Goal: Transaction & Acquisition: Download file/media

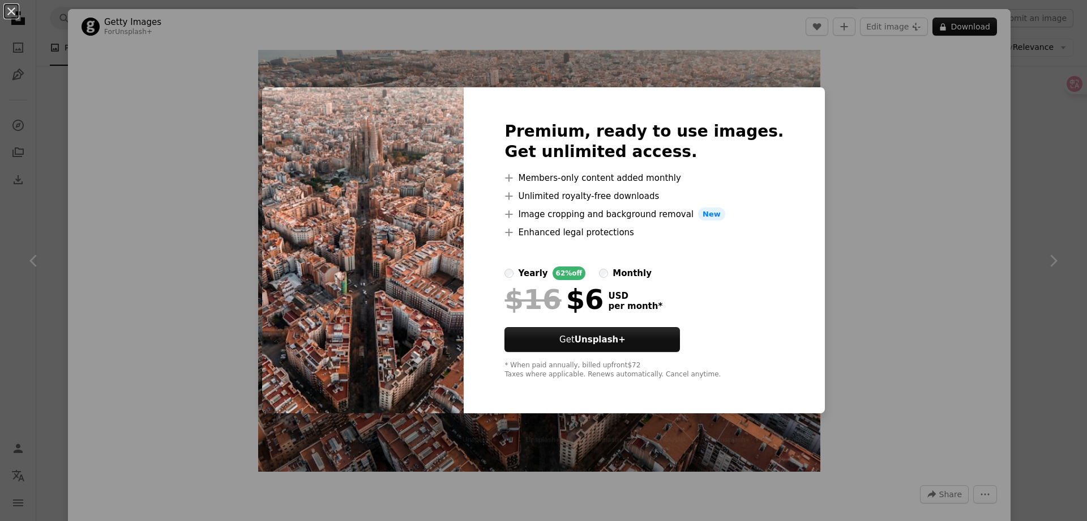
scroll to position [50, 0]
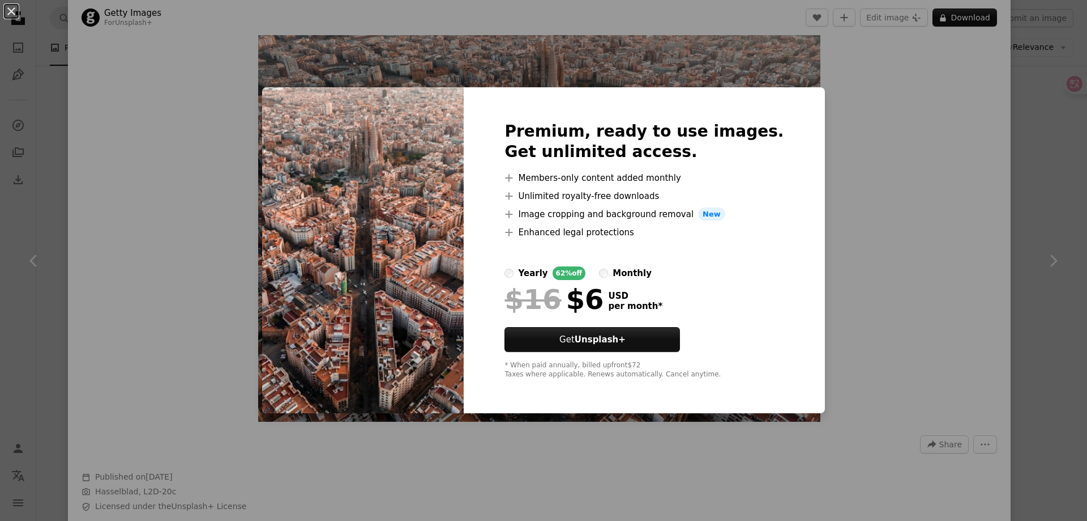
click at [936, 221] on div "An X shape Premium, ready to use images. Get unlimited access. A plus sign Memb…" at bounding box center [543, 260] width 1087 height 521
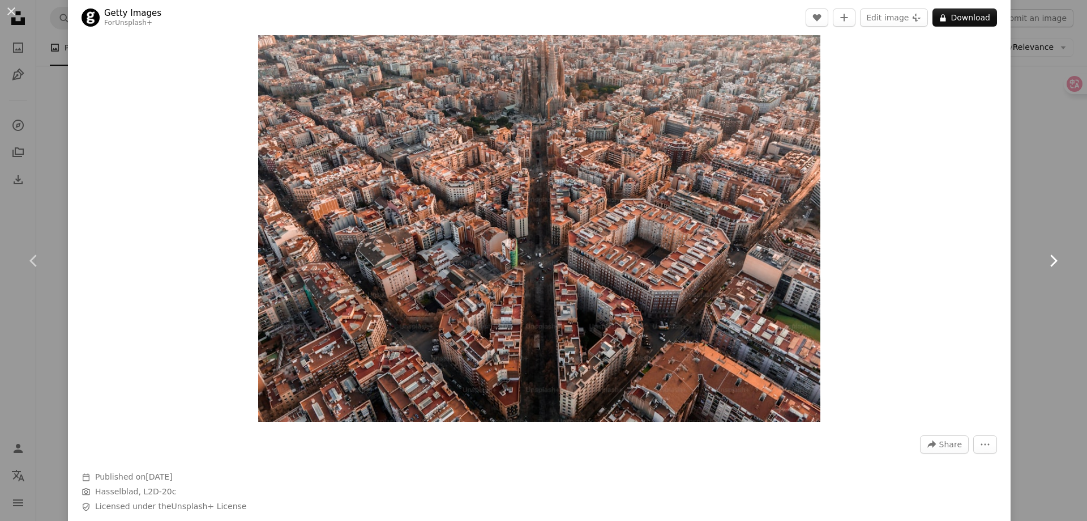
click at [1028, 236] on link "Chevron right" at bounding box center [1054, 260] width 68 height 109
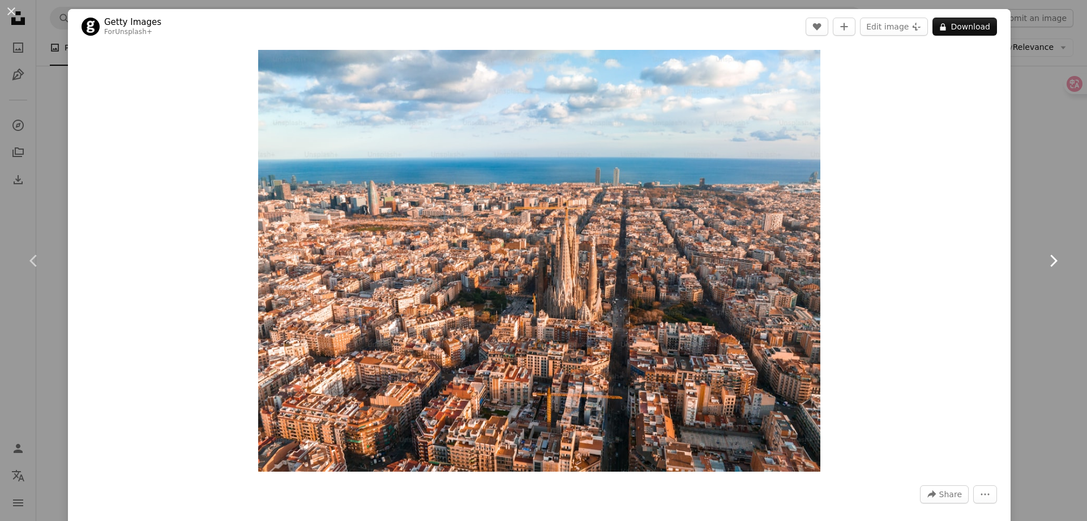
click at [1044, 258] on icon "Chevron right" at bounding box center [1053, 260] width 18 height 18
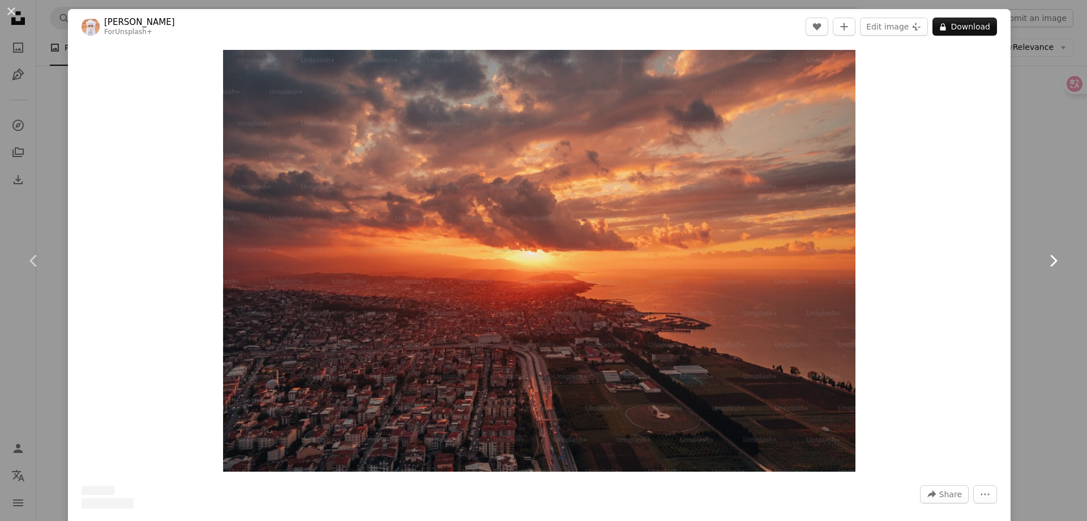
click at [1044, 258] on icon "Chevron right" at bounding box center [1053, 260] width 18 height 18
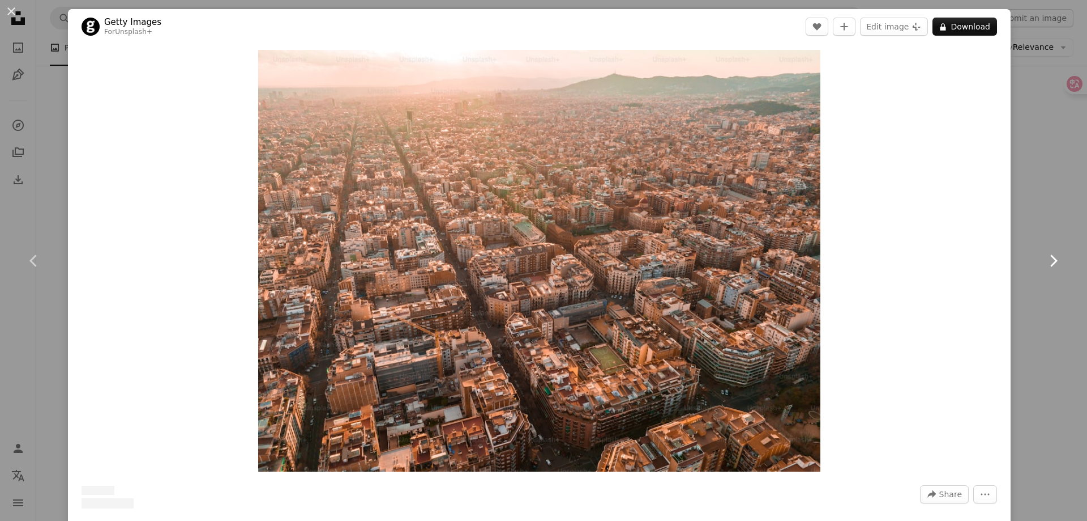
click at [1044, 258] on icon "Chevron right" at bounding box center [1053, 260] width 18 height 18
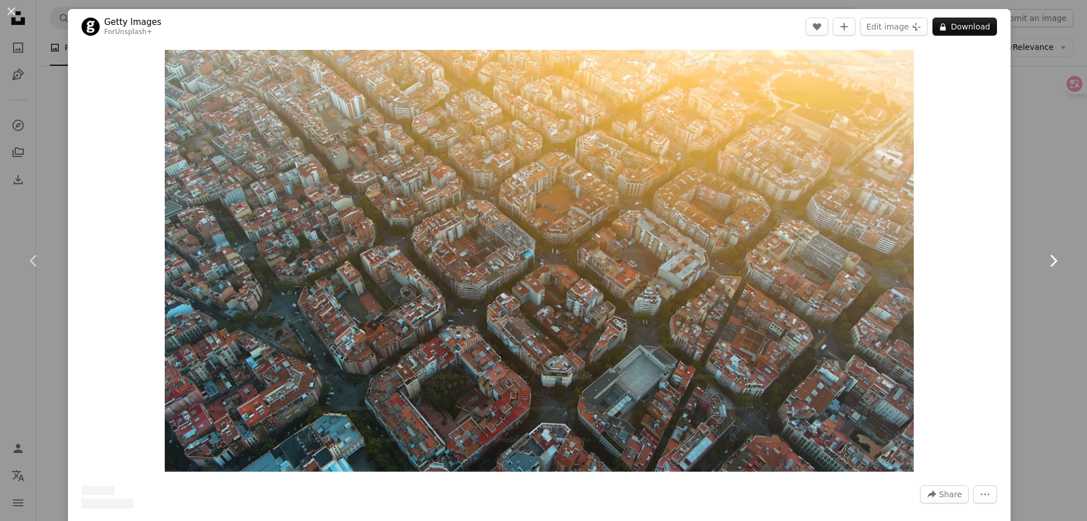
click at [1044, 258] on icon "Chevron right" at bounding box center [1053, 260] width 18 height 18
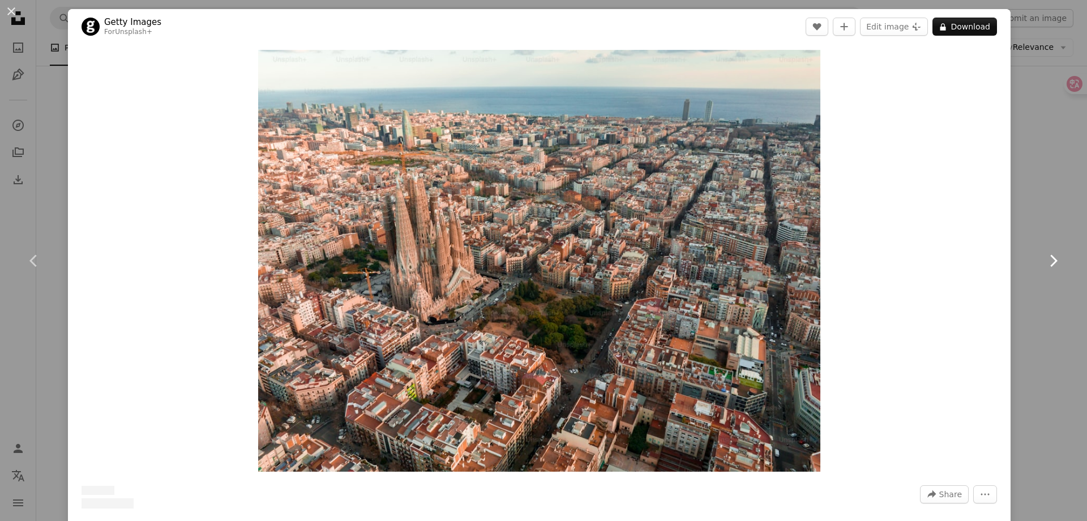
click at [1051, 257] on icon at bounding box center [1054, 260] width 7 height 12
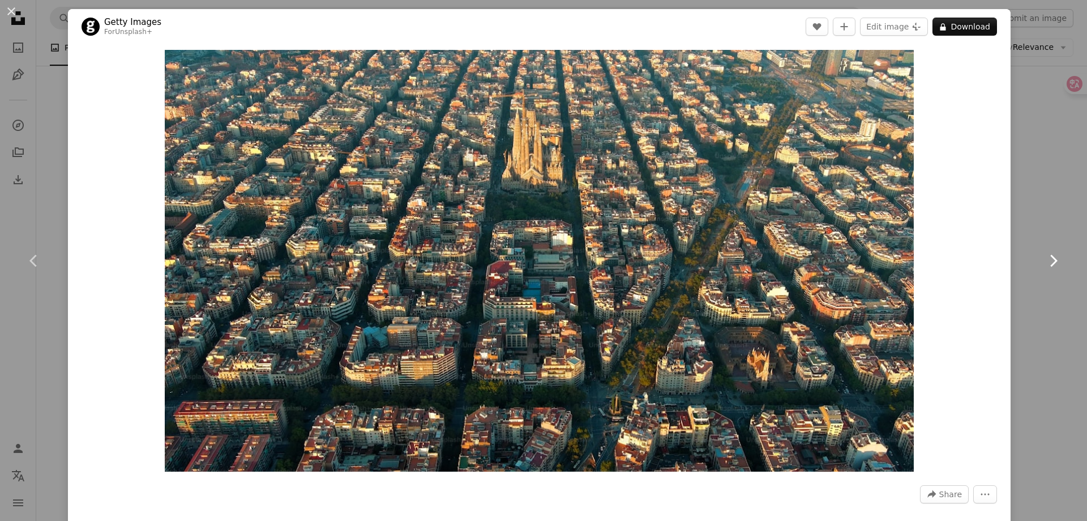
click at [1051, 255] on icon at bounding box center [1054, 260] width 7 height 12
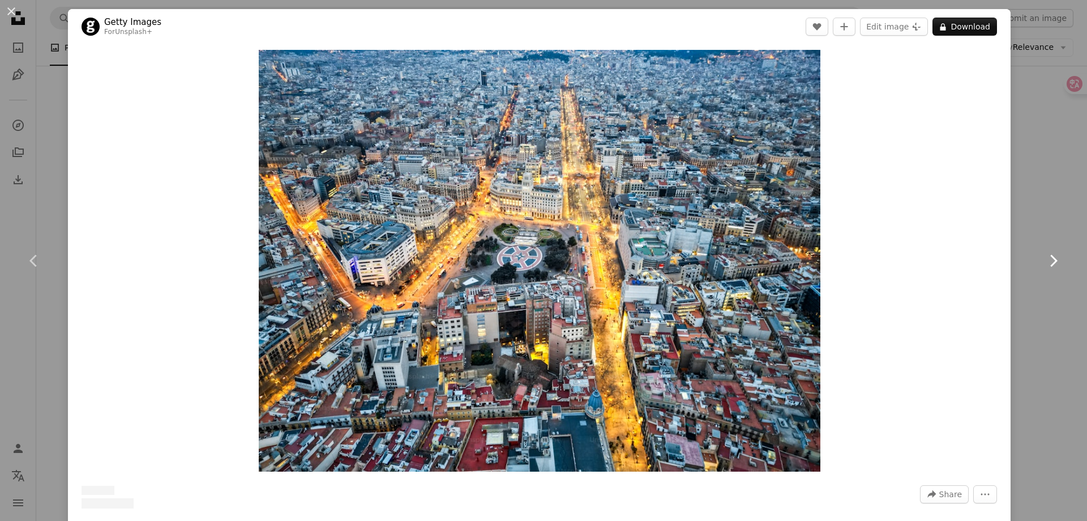
click at [1051, 255] on icon at bounding box center [1054, 260] width 7 height 12
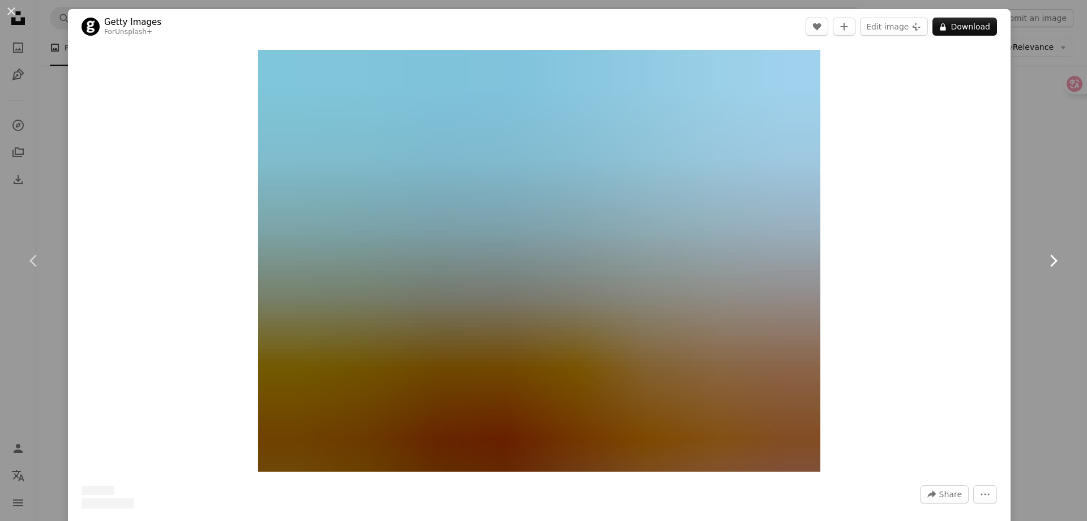
click at [1045, 254] on icon "Chevron right" at bounding box center [1053, 260] width 18 height 18
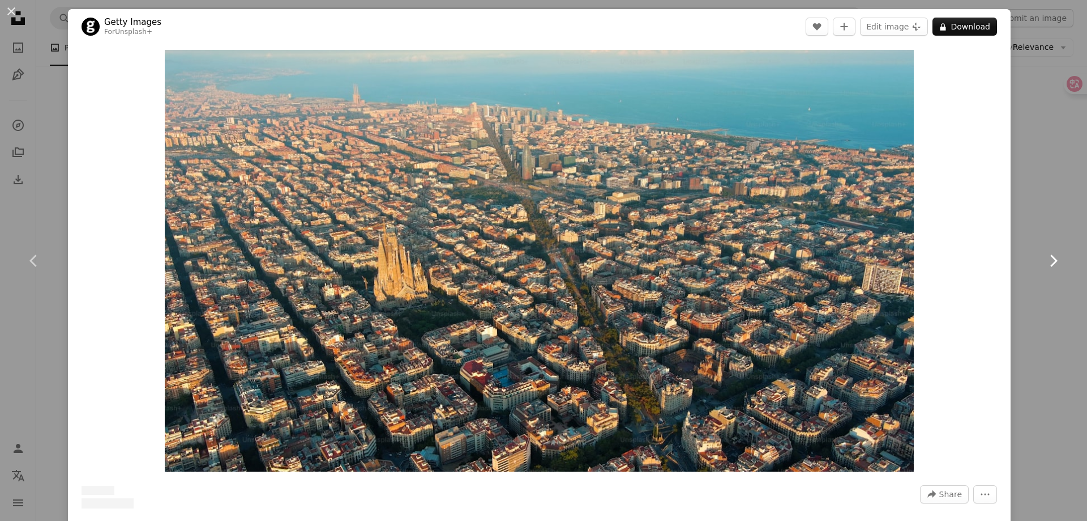
click at [1045, 254] on icon "Chevron right" at bounding box center [1053, 260] width 18 height 18
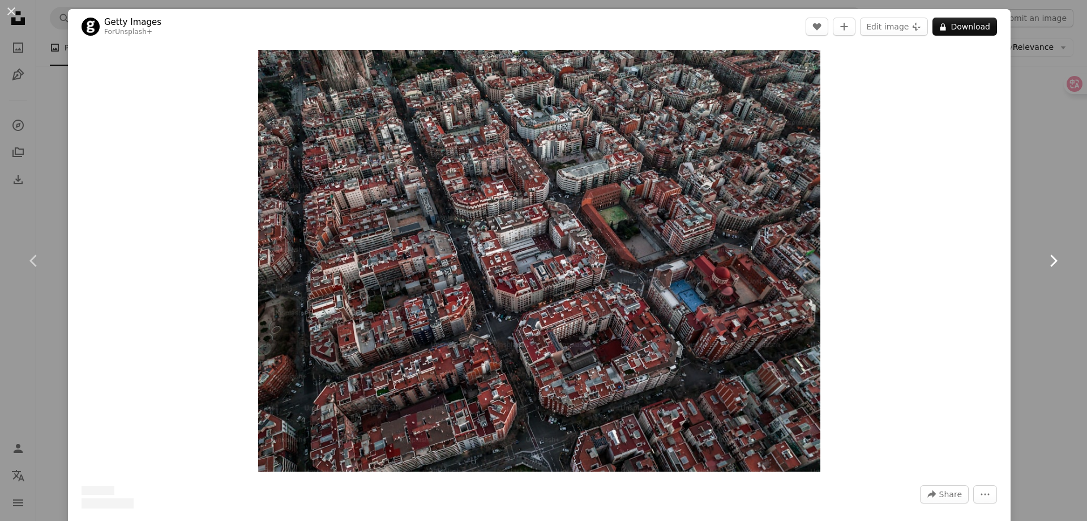
click at [1046, 253] on icon "Chevron right" at bounding box center [1053, 260] width 18 height 18
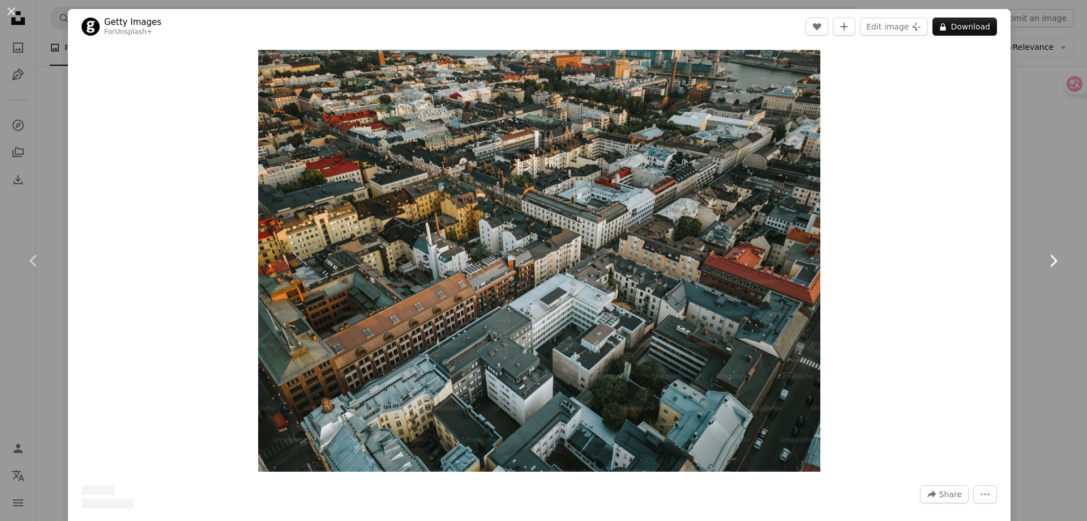
click at [1046, 253] on icon "Chevron right" at bounding box center [1053, 260] width 18 height 18
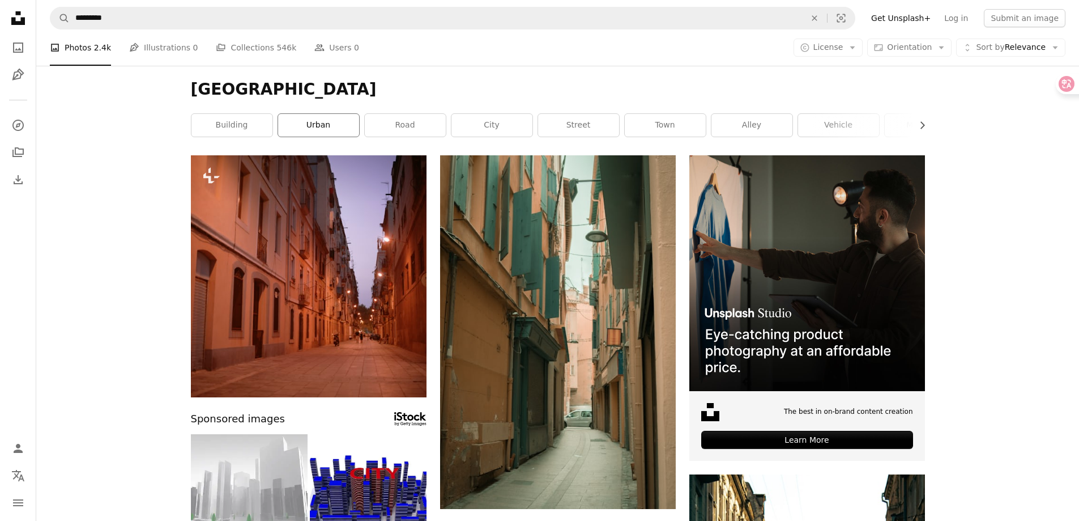
click at [331, 120] on link "urban" at bounding box center [318, 125] width 81 height 23
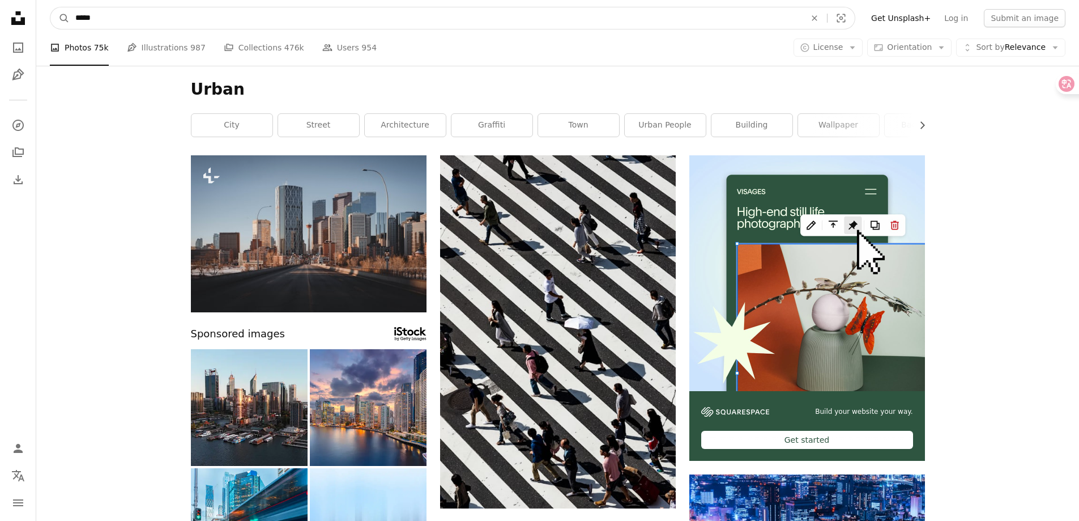
click at [72, 19] on input "*****" at bounding box center [436, 18] width 732 height 22
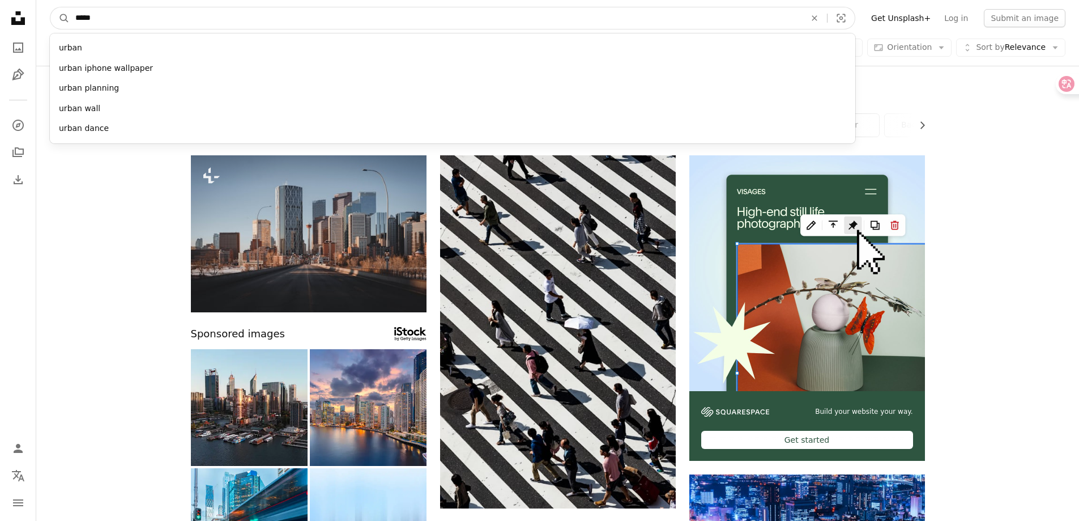
paste input "*********"
type input "**********"
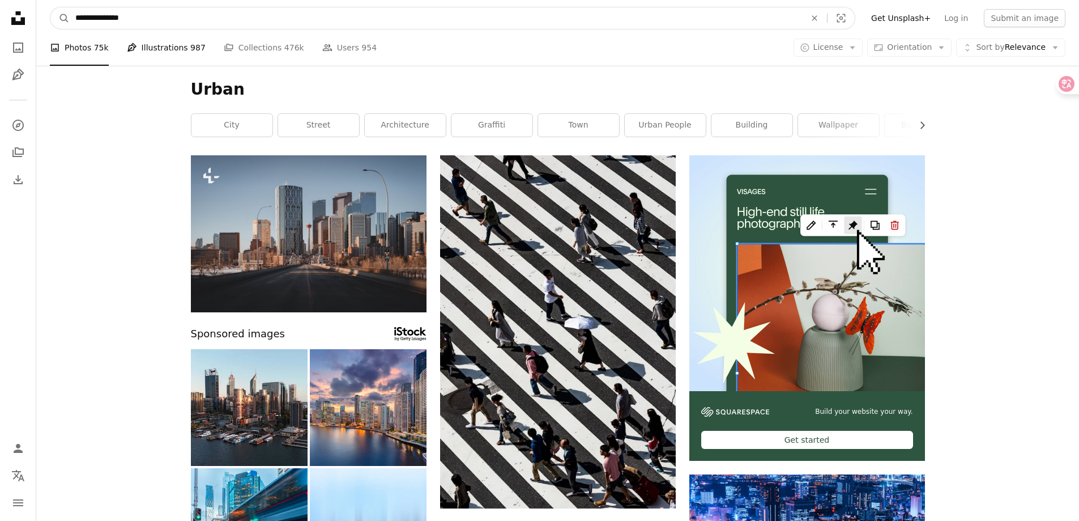
click button "A magnifying glass" at bounding box center [59, 18] width 19 height 22
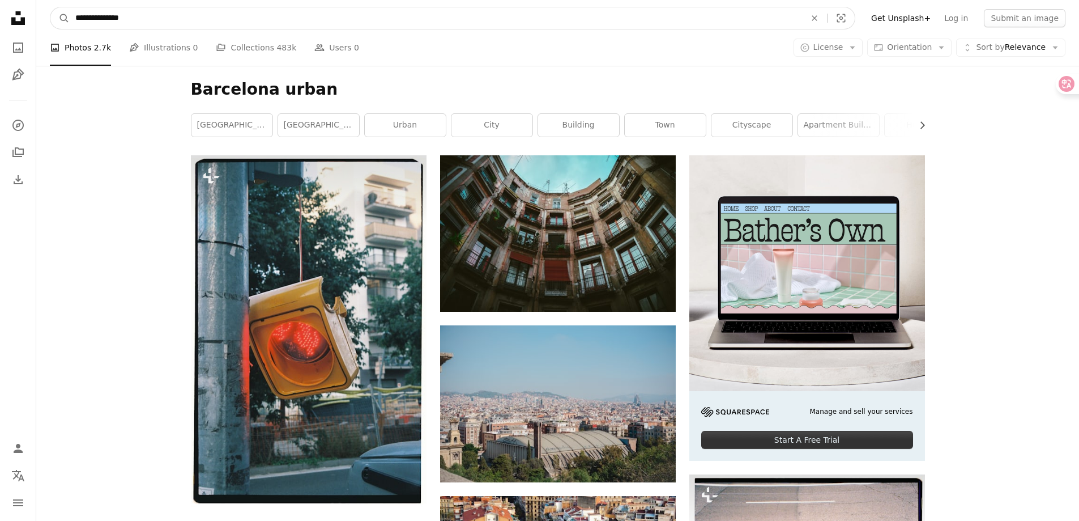
drag, startPoint x: 116, startPoint y: 18, endPoint x: 122, endPoint y: 18, distance: 6.8
click at [116, 18] on input "**********" at bounding box center [436, 18] width 732 height 22
type input "**********"
click button "A magnifying glass" at bounding box center [59, 18] width 19 height 22
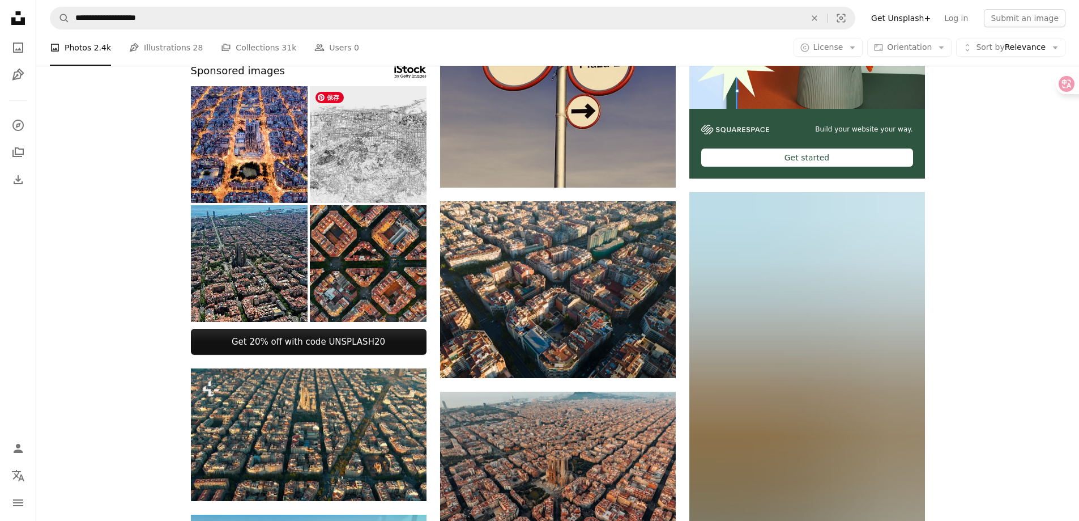
scroll to position [283, 0]
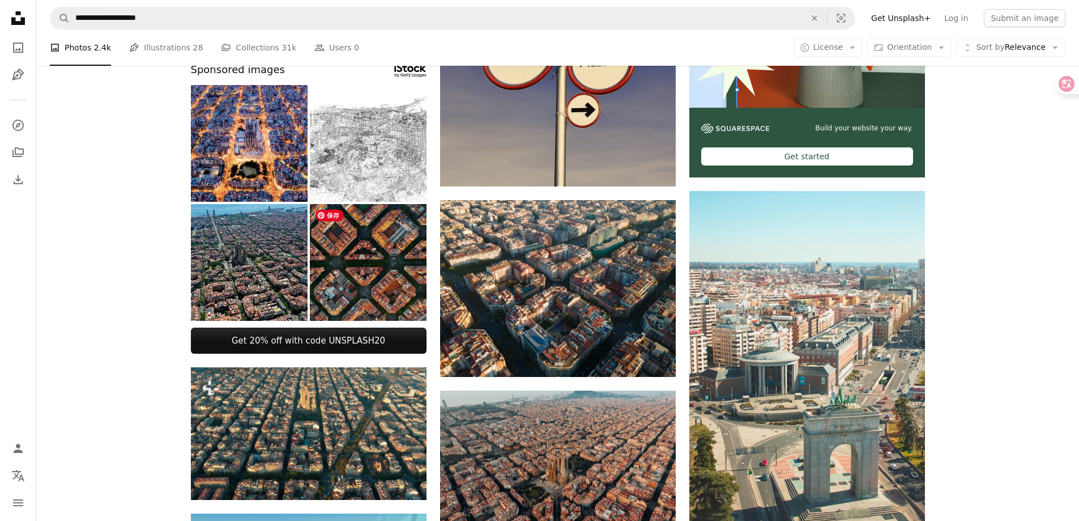
click at [378, 262] on img at bounding box center [368, 262] width 117 height 117
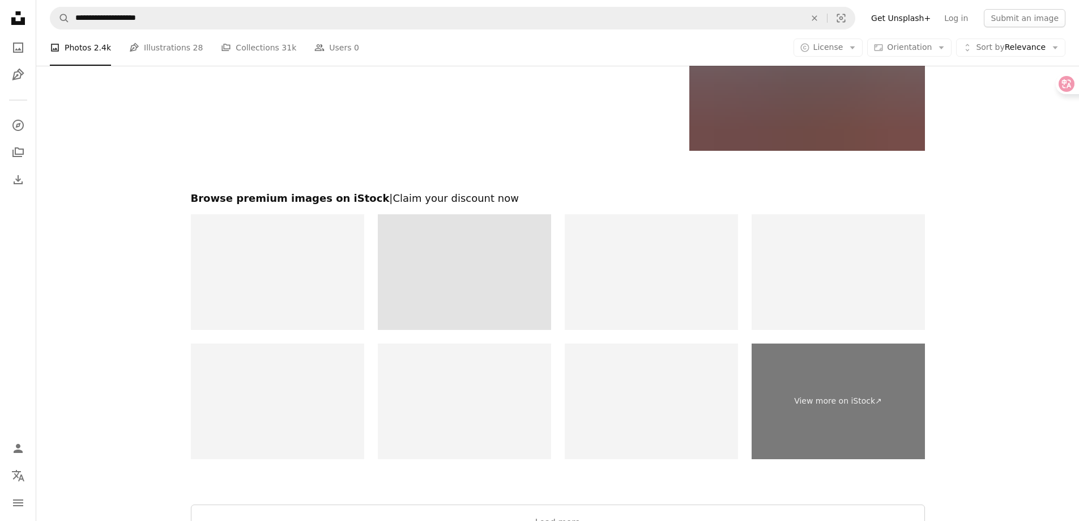
scroll to position [1869, 0]
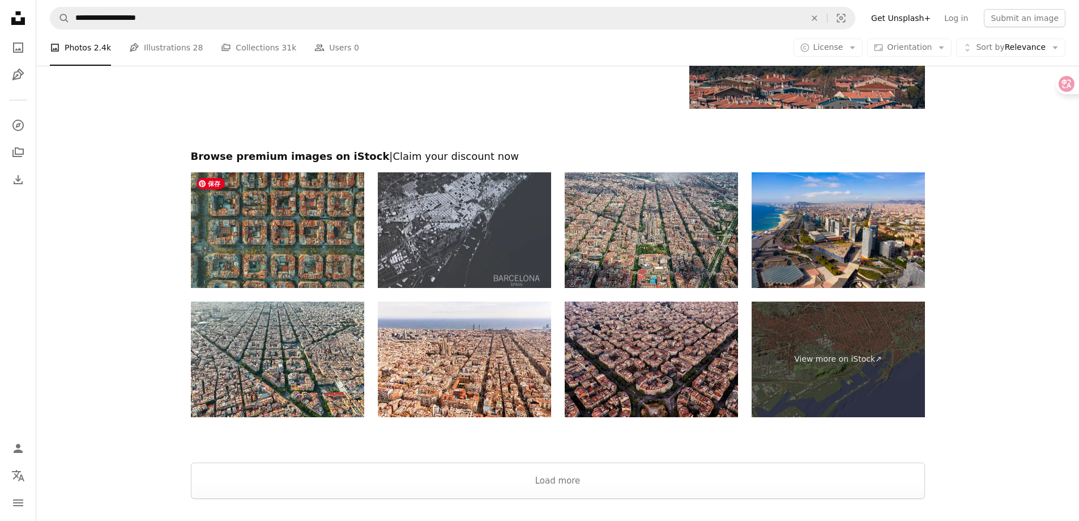
click at [318, 248] on img at bounding box center [277, 230] width 173 height 116
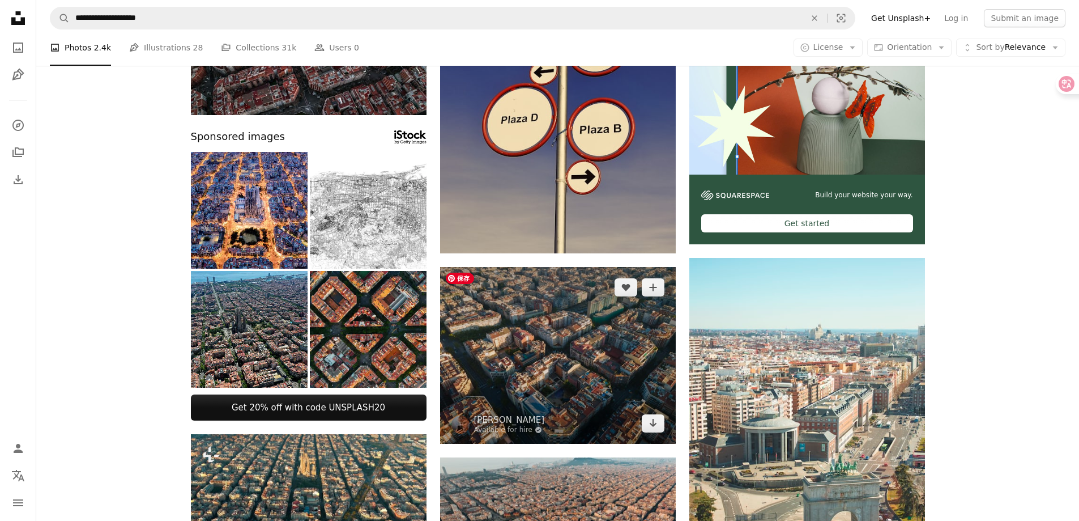
scroll to position [0, 0]
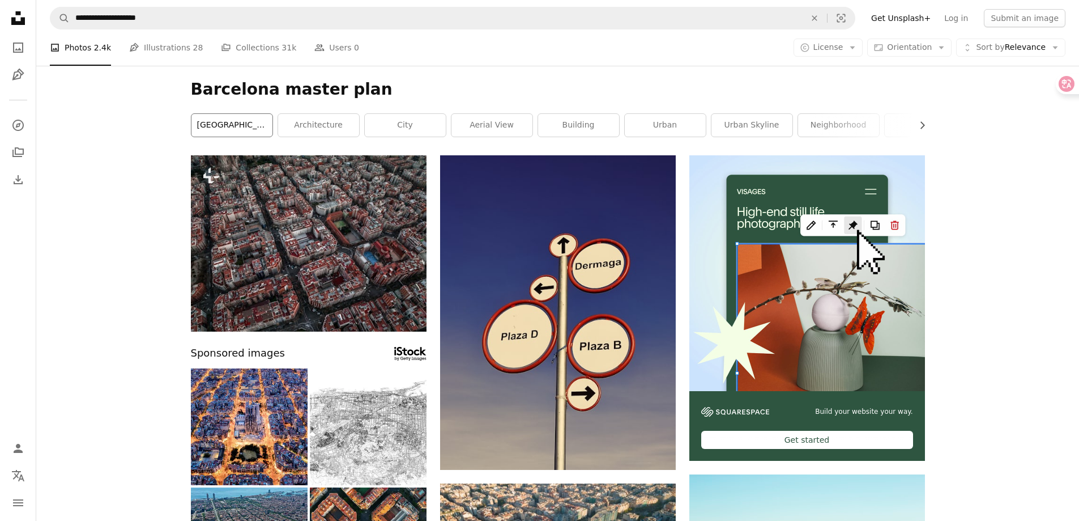
click at [235, 121] on link "[GEOGRAPHIC_DATA]" at bounding box center [231, 125] width 81 height 23
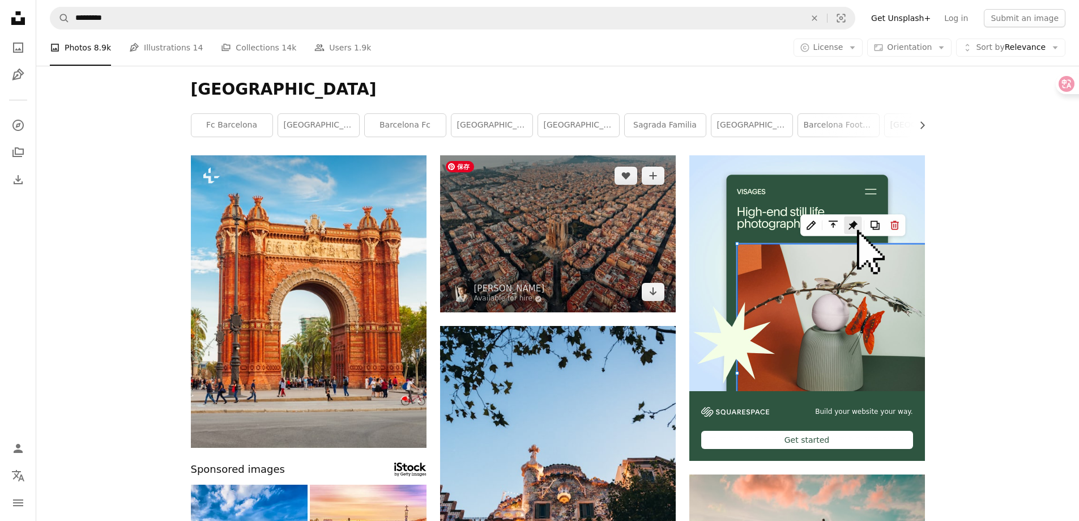
click at [497, 244] on img at bounding box center [558, 233] width 236 height 157
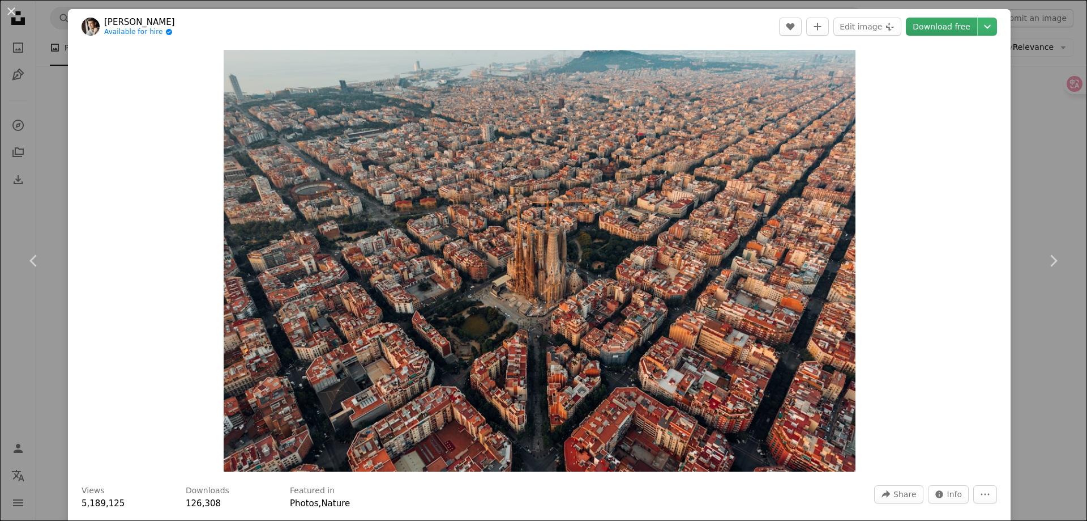
click at [940, 34] on link "Download free" at bounding box center [941, 27] width 71 height 18
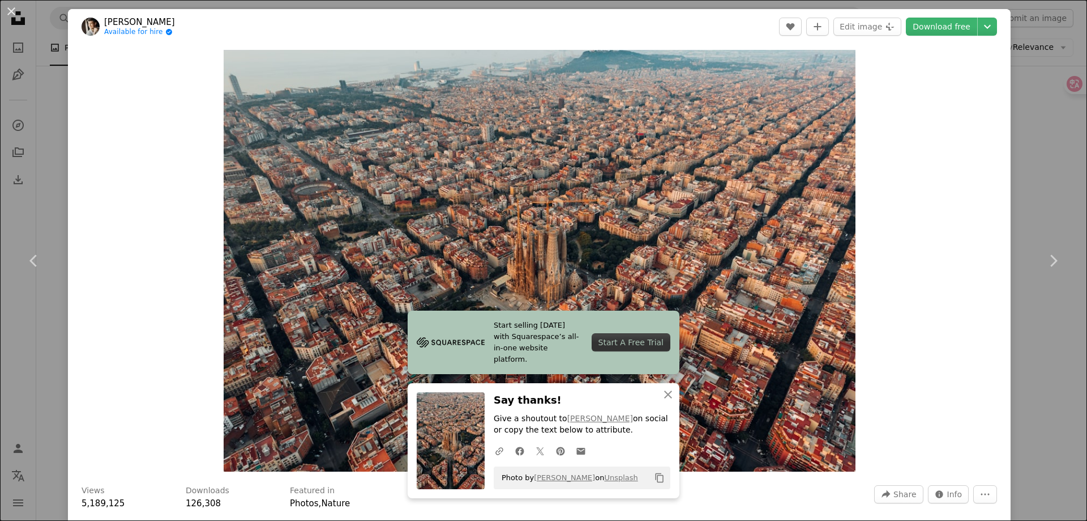
click at [1004, 314] on div "An X shape Chevron left Chevron right [PERSON_NAME] Available for hire A checkm…" at bounding box center [543, 260] width 1087 height 521
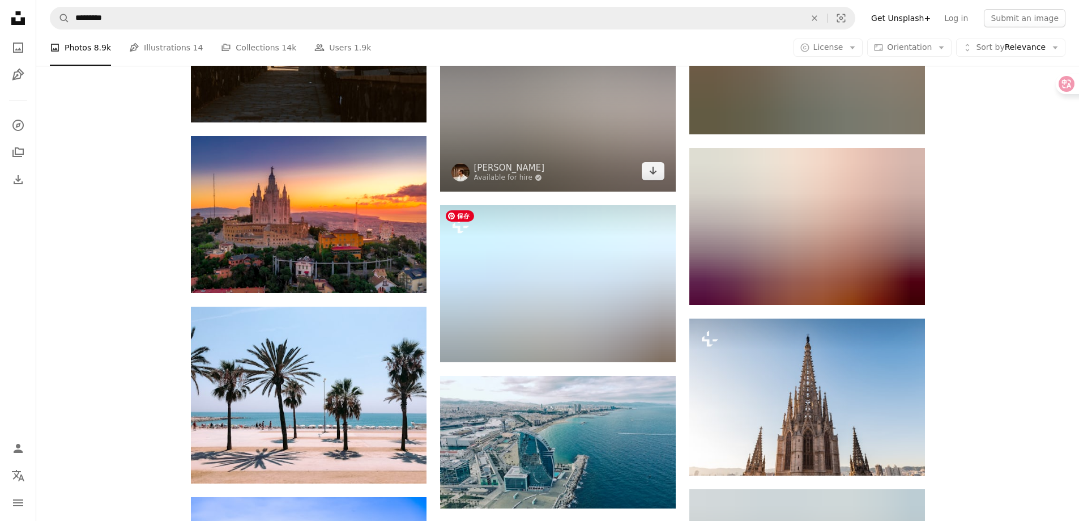
scroll to position [1076, 0]
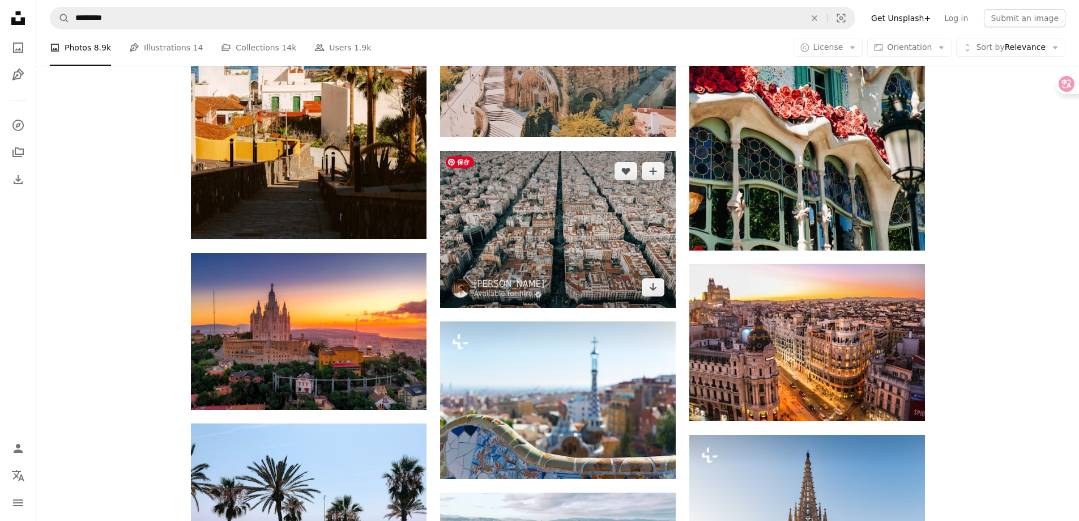
click at [573, 233] on img at bounding box center [558, 229] width 236 height 157
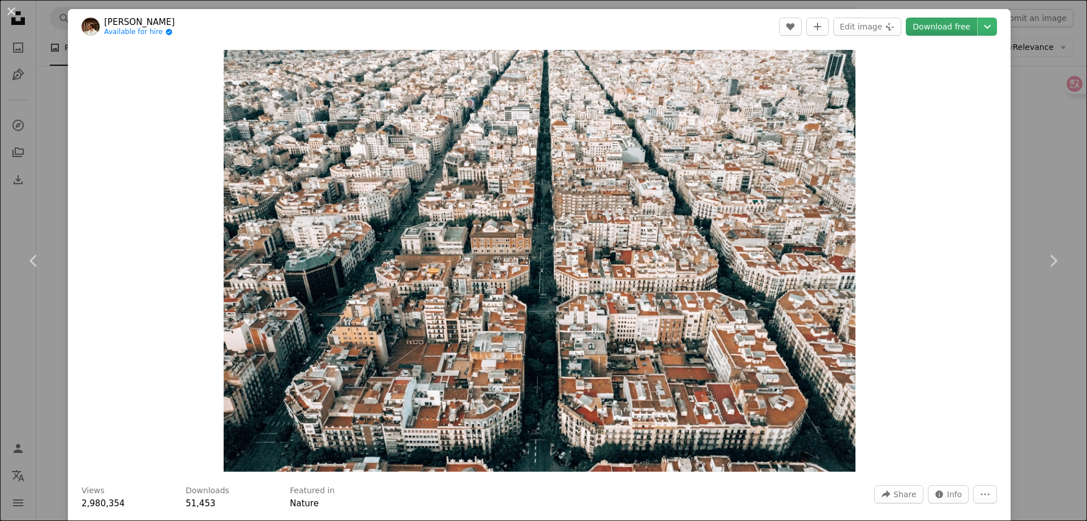
click at [936, 24] on link "Download free" at bounding box center [941, 27] width 71 height 18
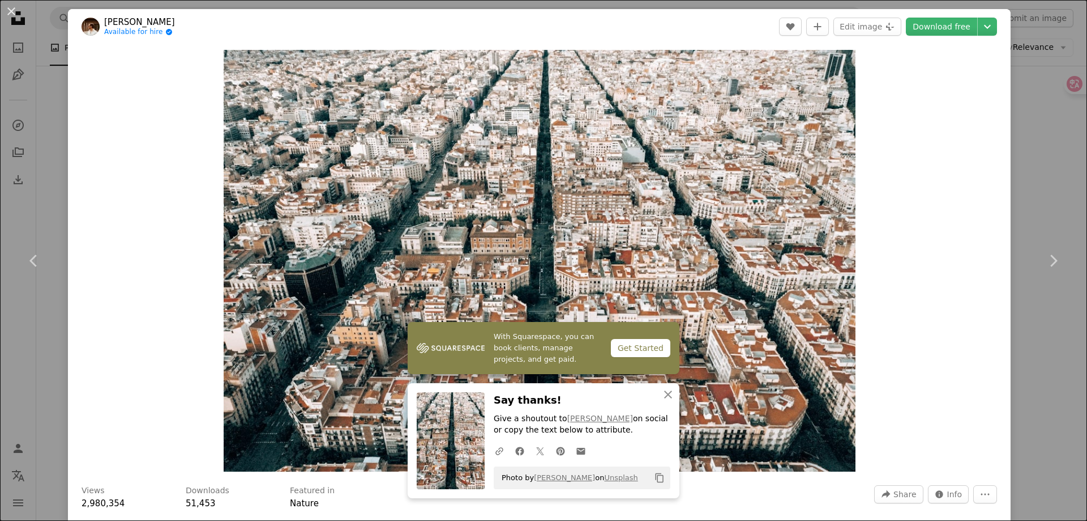
click at [1027, 185] on div "An X shape Chevron left Chevron right [PERSON_NAME] Available for hire A checkm…" at bounding box center [543, 260] width 1087 height 521
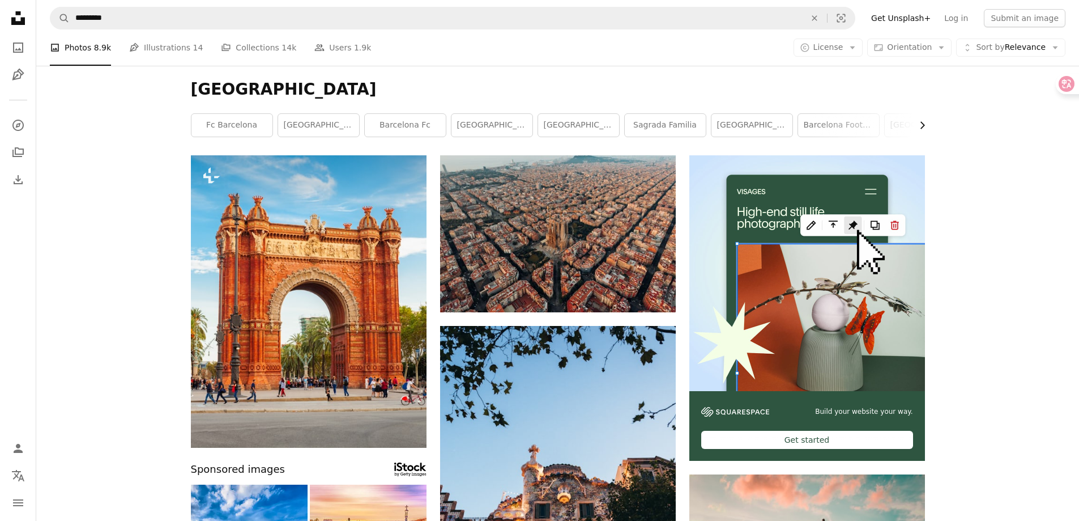
click at [921, 124] on icon "Chevron right" at bounding box center [921, 125] width 11 height 11
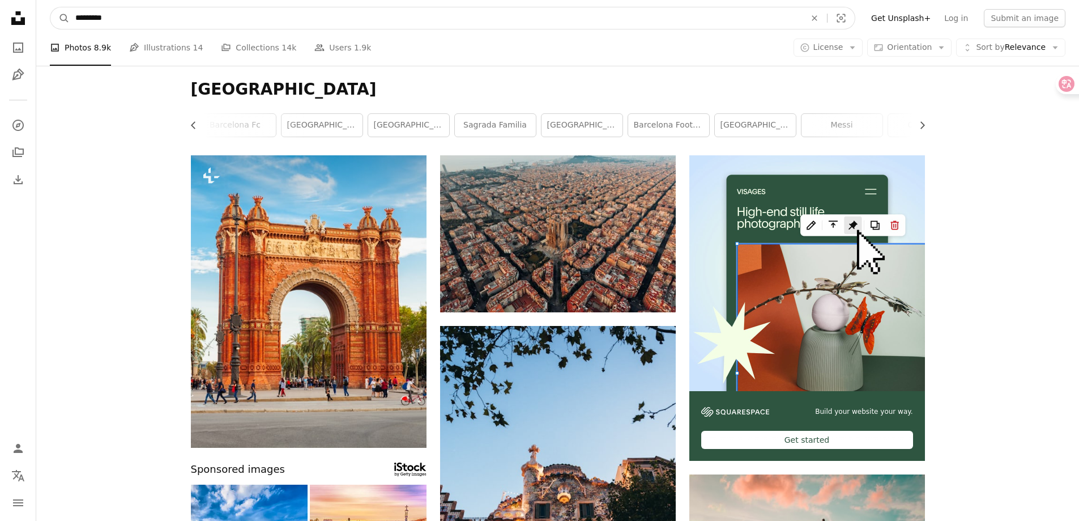
click at [145, 20] on input "*********" at bounding box center [436, 18] width 732 height 22
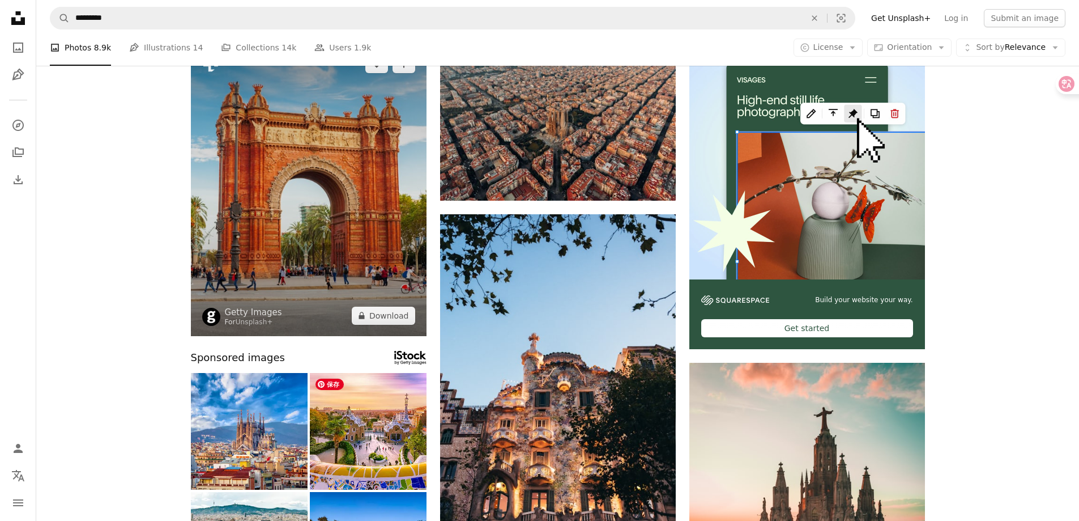
scroll to position [0, 0]
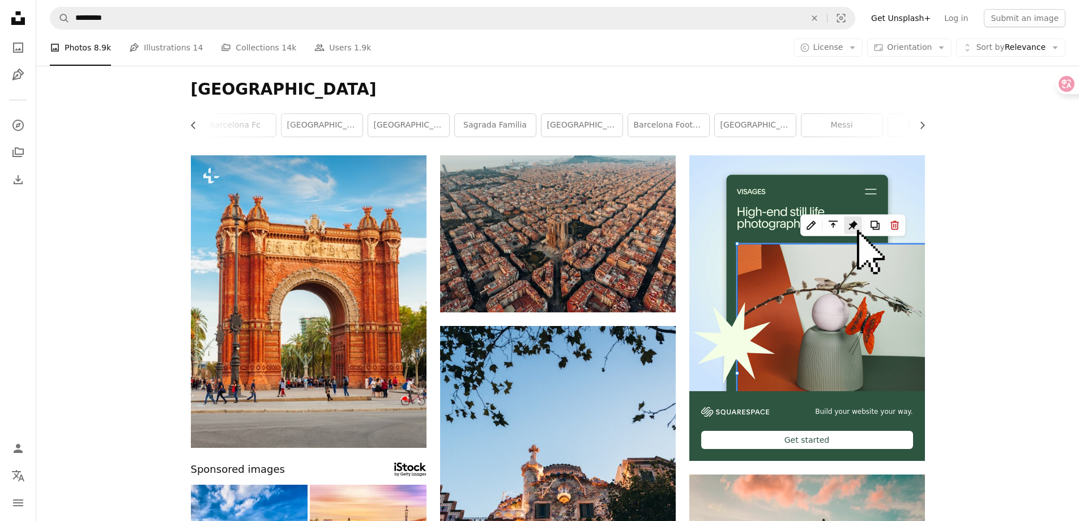
click at [183, 122] on div "Barcelona Chevron left Chevron right fc barcelona [GEOGRAPHIC_DATA] [GEOGRAPHIC…" at bounding box center [557, 110] width 761 height 89
click at [192, 124] on icon "button" at bounding box center [193, 124] width 5 height 7
click at [192, 123] on link "fc barcelona" at bounding box center [231, 125] width 81 height 23
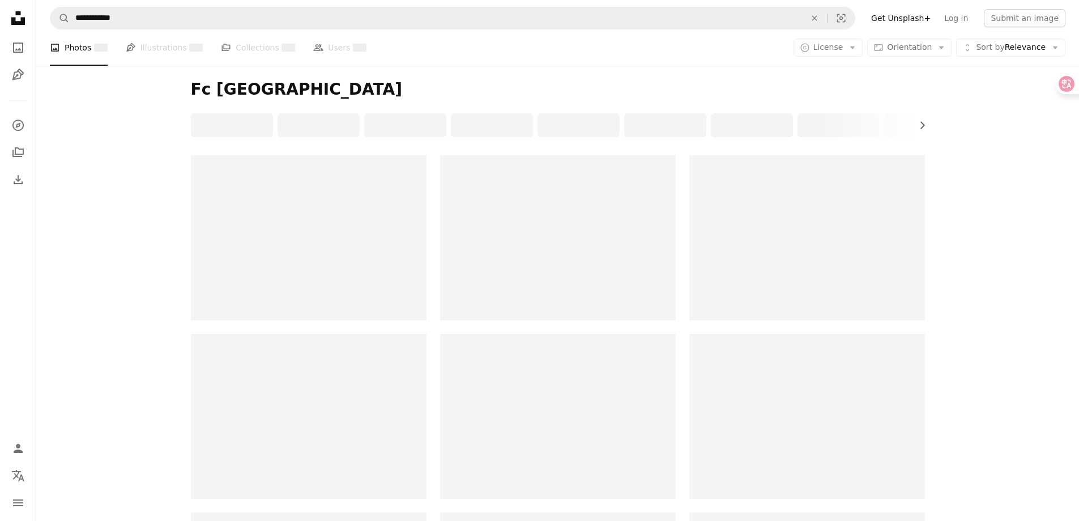
click at [192, 123] on div at bounding box center [558, 125] width 734 height 24
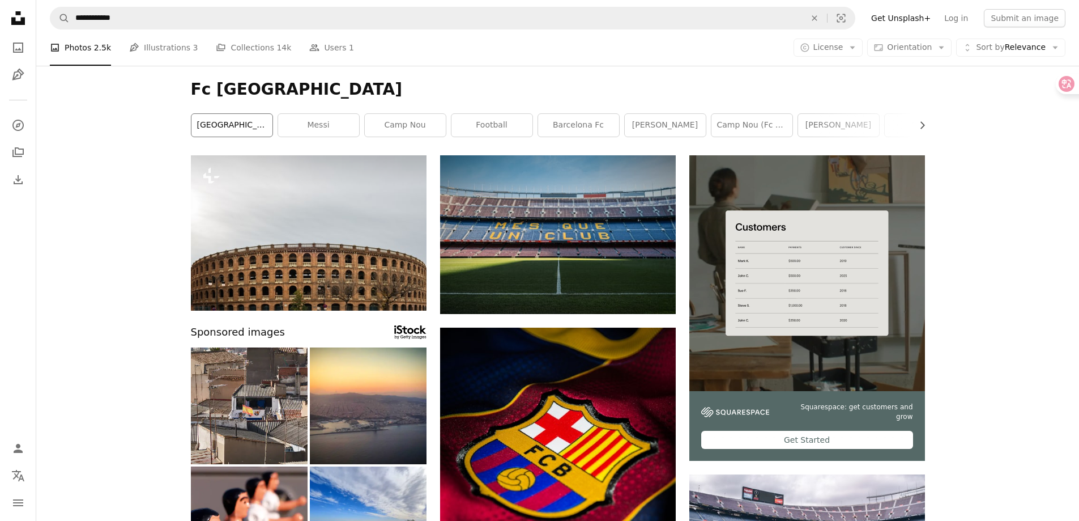
click at [253, 127] on link "[GEOGRAPHIC_DATA]" at bounding box center [231, 125] width 81 height 23
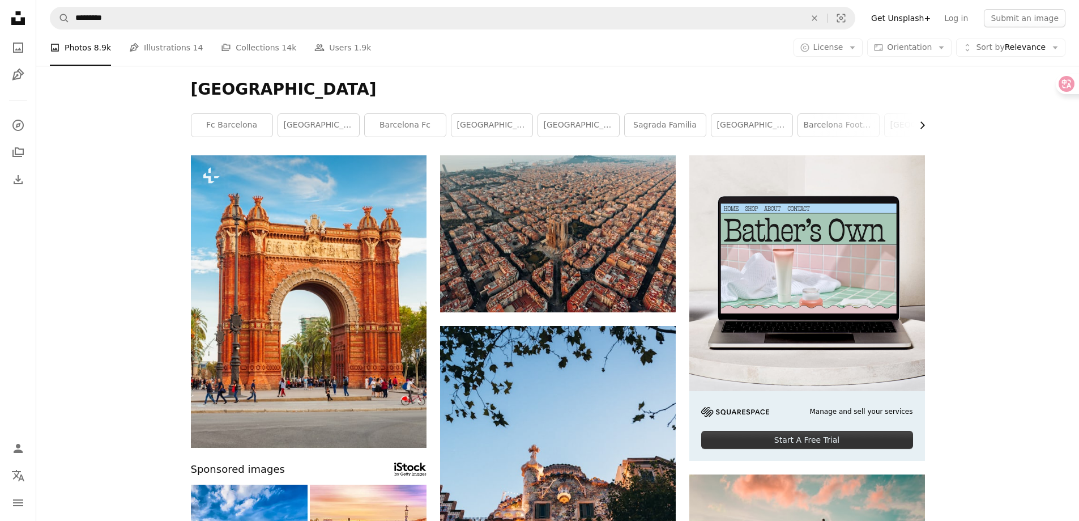
click at [926, 127] on icon "Chevron right" at bounding box center [921, 125] width 11 height 11
click at [926, 127] on div "Barcelona Chevron left fc barcelona [GEOGRAPHIC_DATA] [GEOGRAPHIC_DATA] fc spai…" at bounding box center [557, 110] width 761 height 89
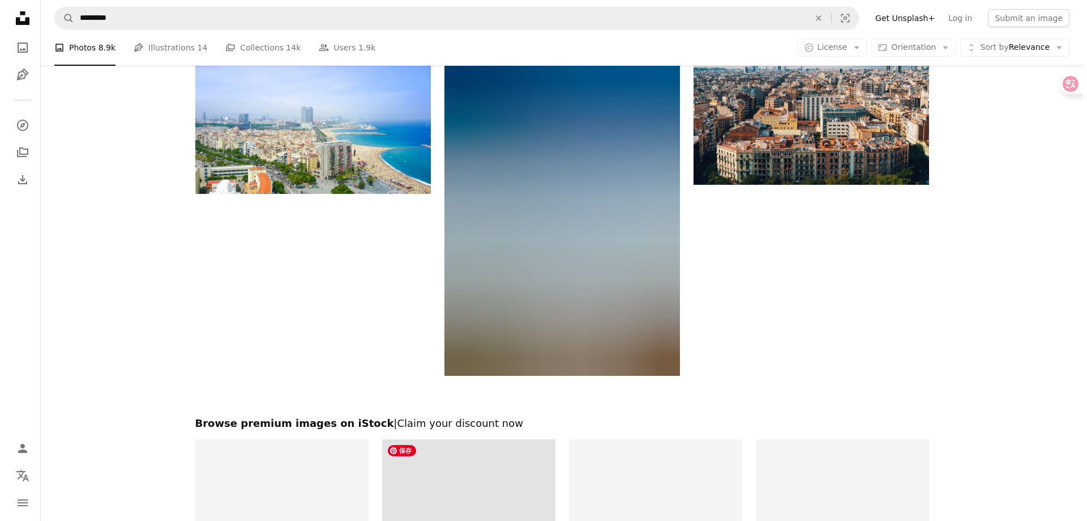
scroll to position [1576, 0]
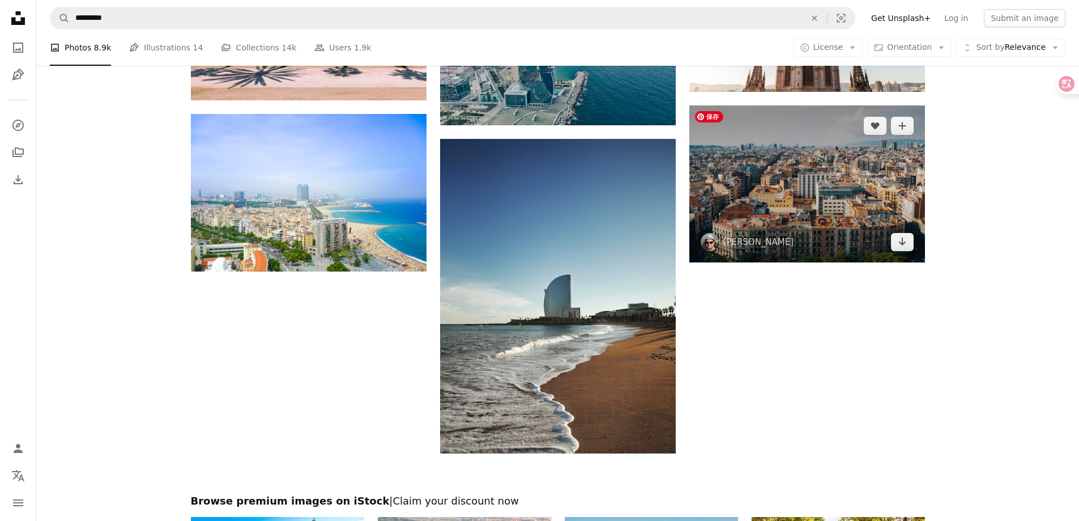
click at [787, 191] on img at bounding box center [807, 183] width 236 height 157
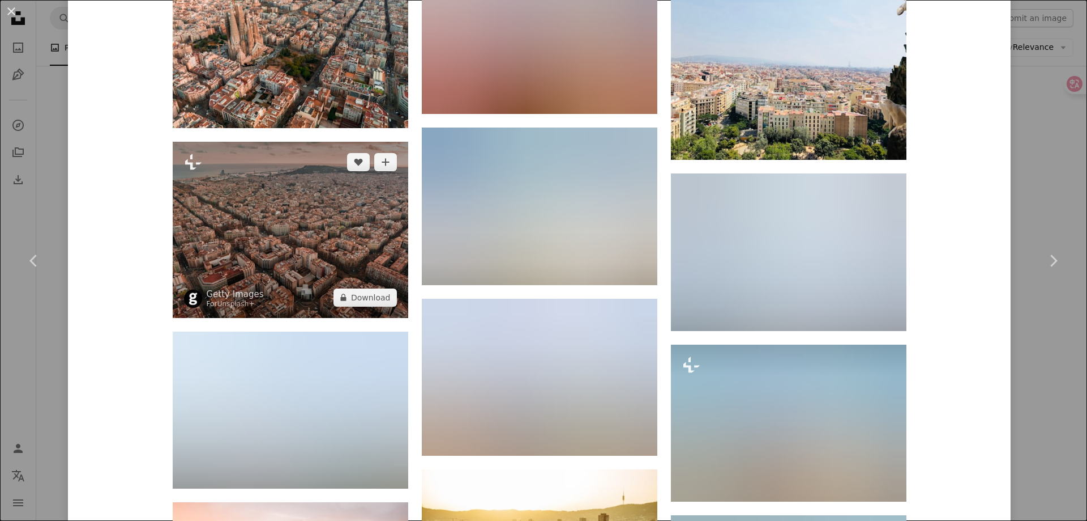
scroll to position [1756, 0]
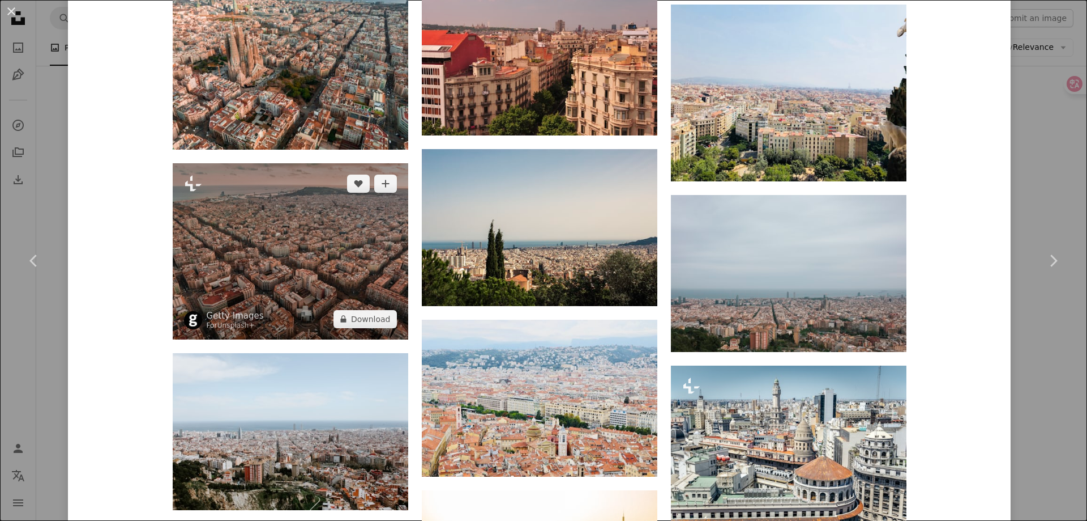
click at [338, 235] on img at bounding box center [291, 251] width 236 height 176
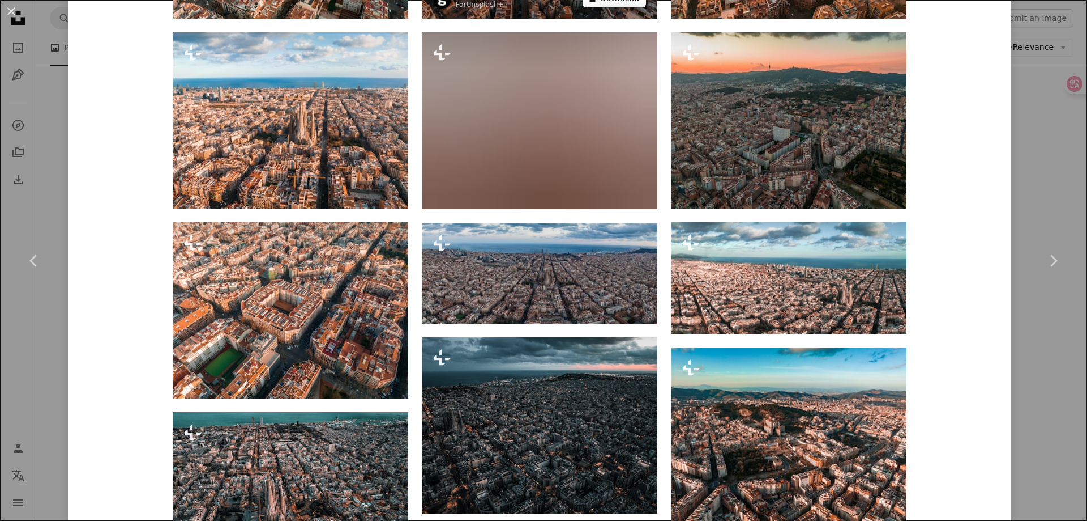
scroll to position [1076, 0]
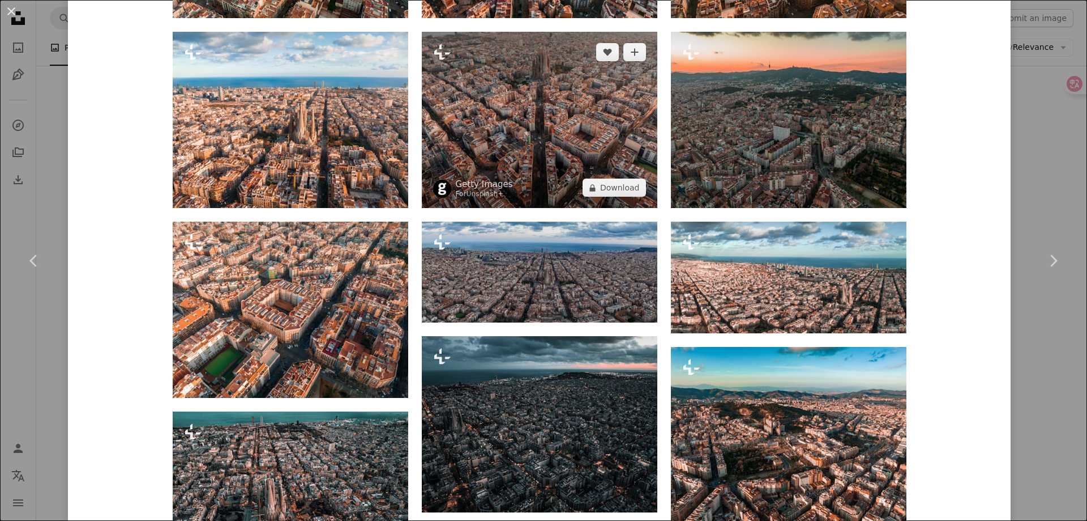
click at [559, 120] on img at bounding box center [540, 120] width 236 height 176
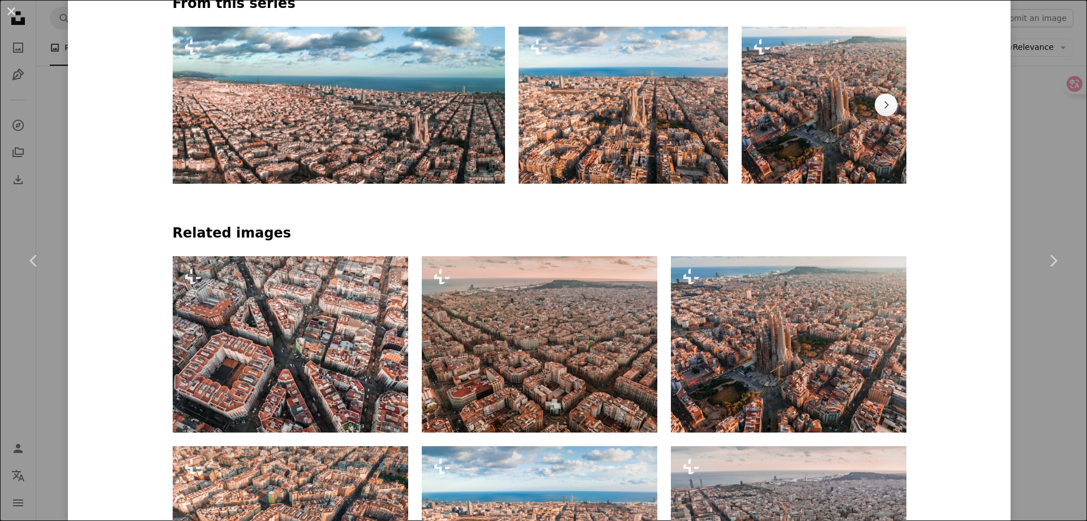
scroll to position [680, 0]
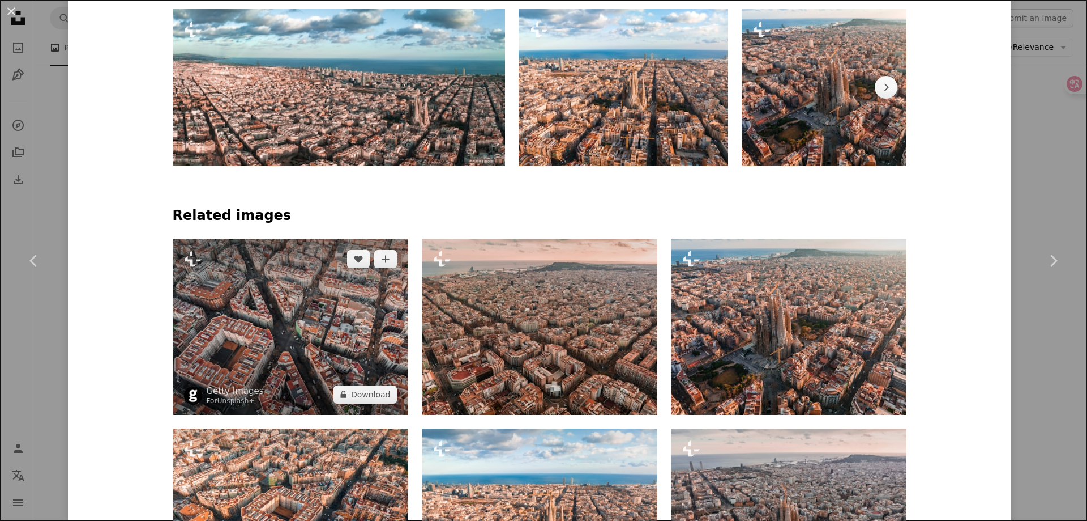
click at [270, 333] on img at bounding box center [291, 326] width 236 height 176
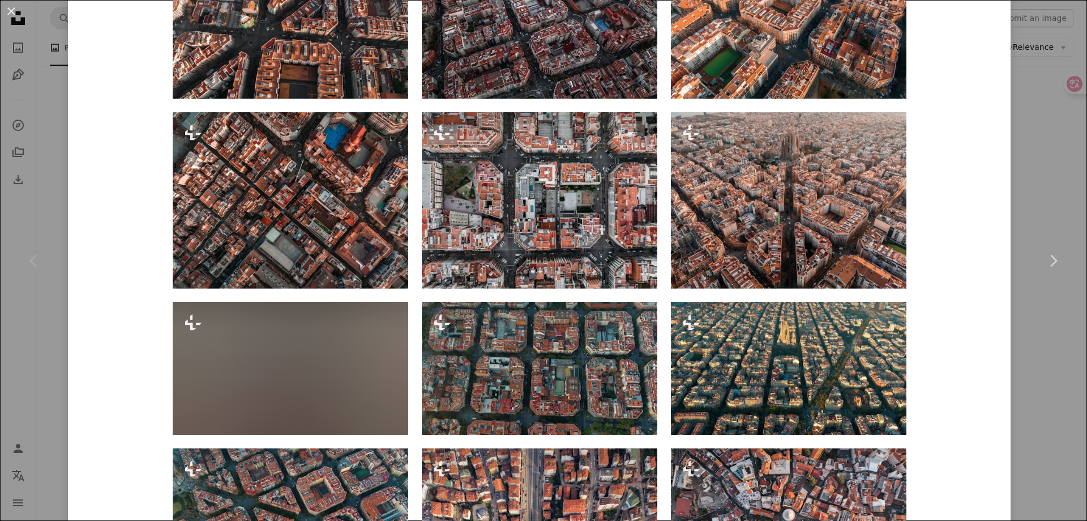
scroll to position [1020, 0]
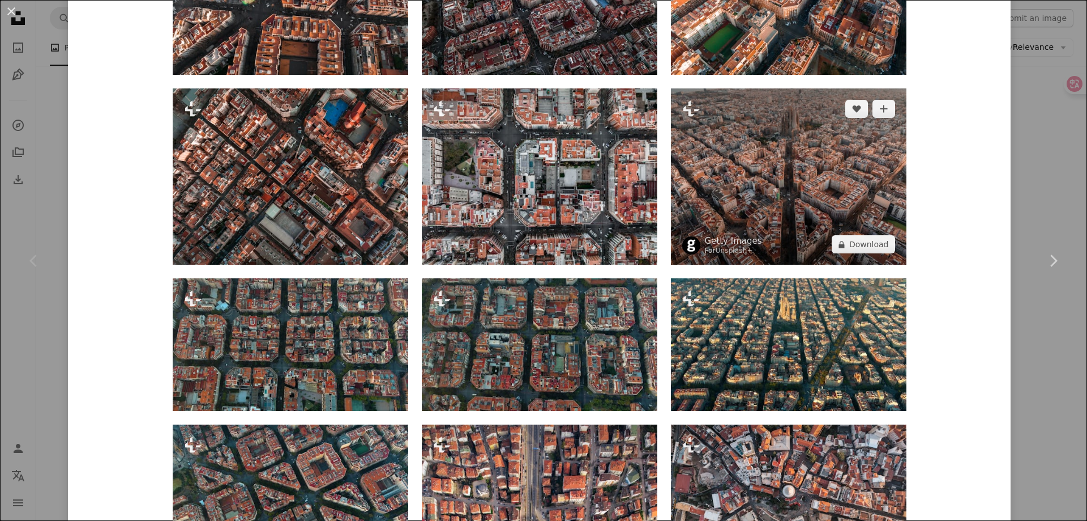
click at [770, 208] on img at bounding box center [789, 176] width 236 height 176
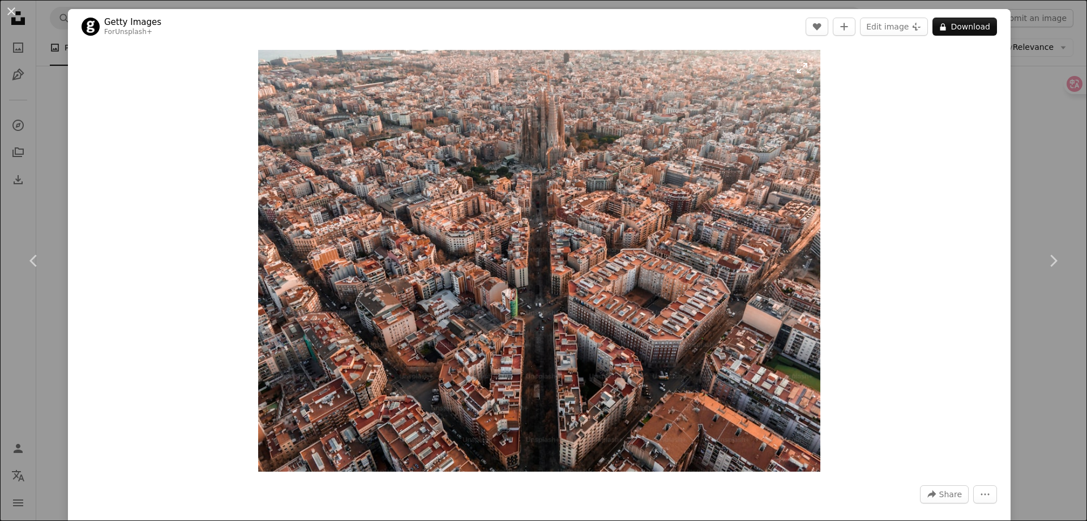
click at [545, 252] on img "Zoom in on this image" at bounding box center [539, 260] width 562 height 421
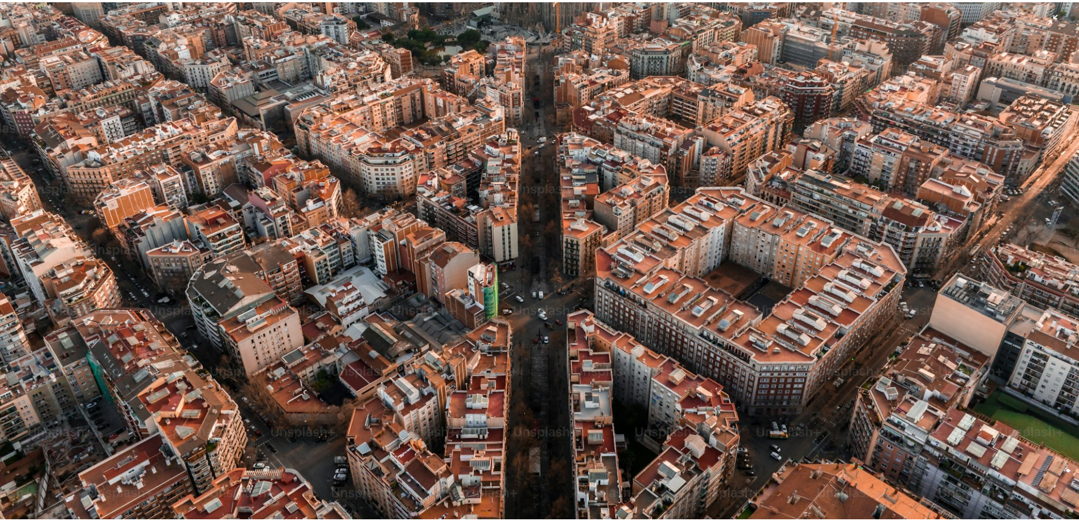
scroll to position [281, 0]
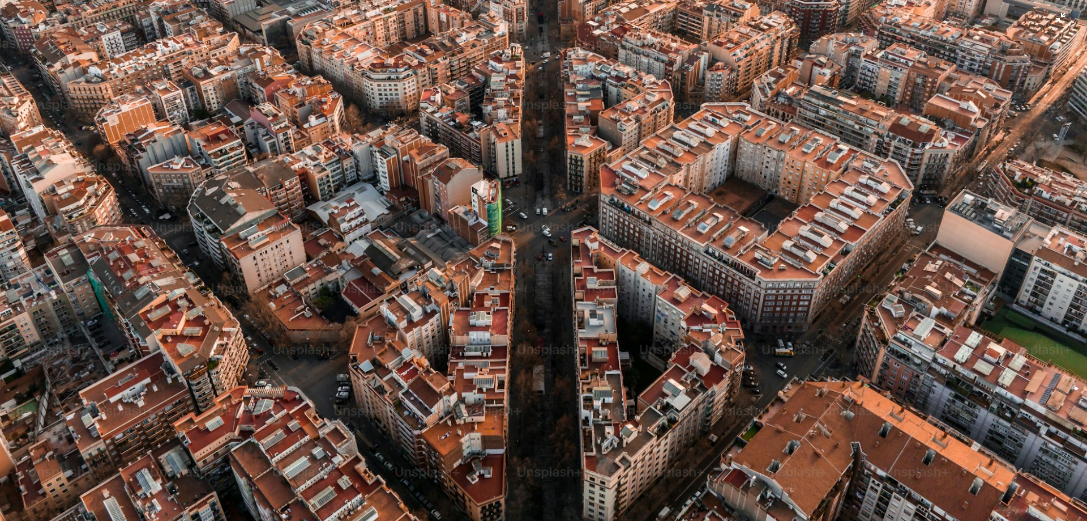
click at [378, 133] on img "Zoom out on this image" at bounding box center [543, 126] width 1089 height 815
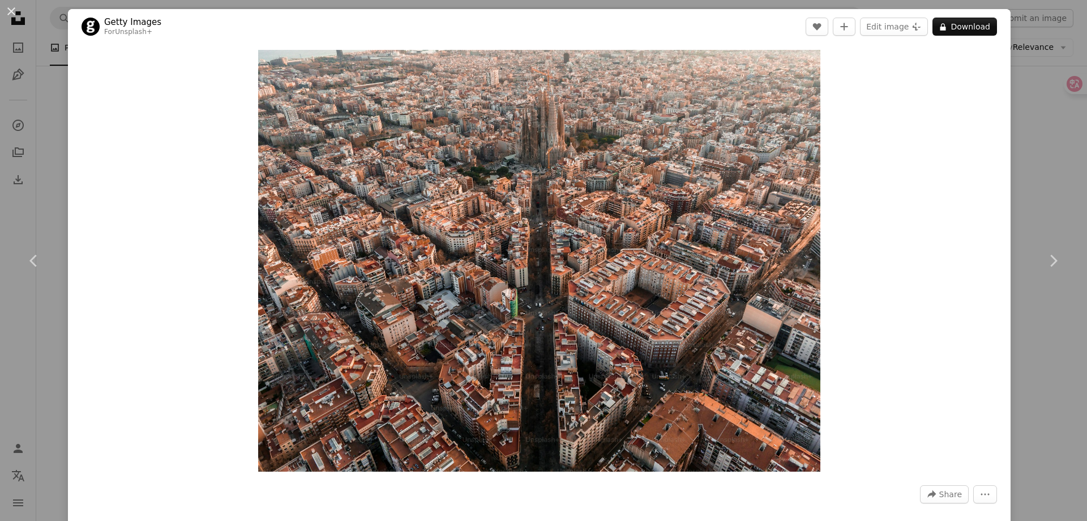
click at [1014, 161] on div "An X shape Chevron left Chevron right Getty Images For Unsplash+ A heart A plus…" at bounding box center [543, 260] width 1087 height 521
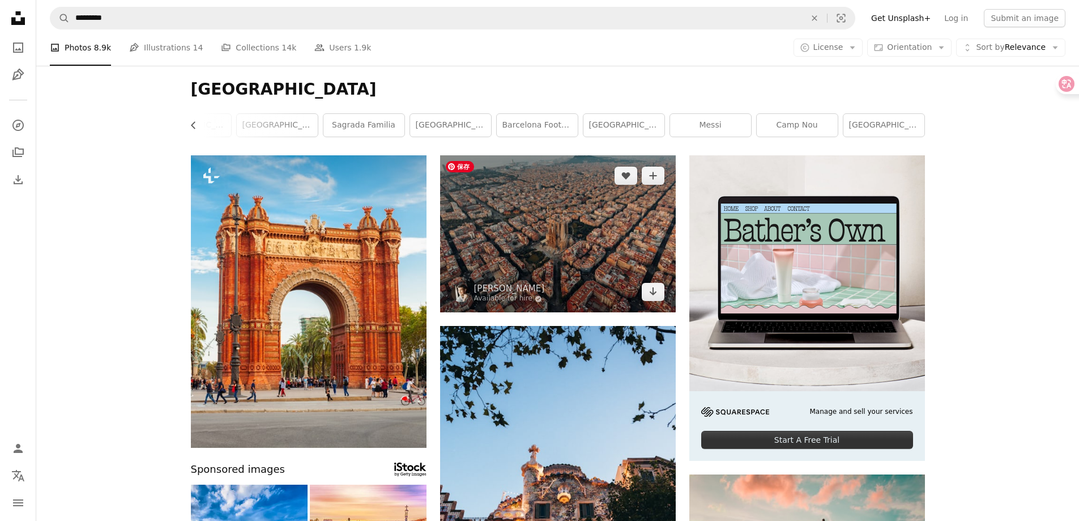
click at [570, 221] on img at bounding box center [558, 233] width 236 height 157
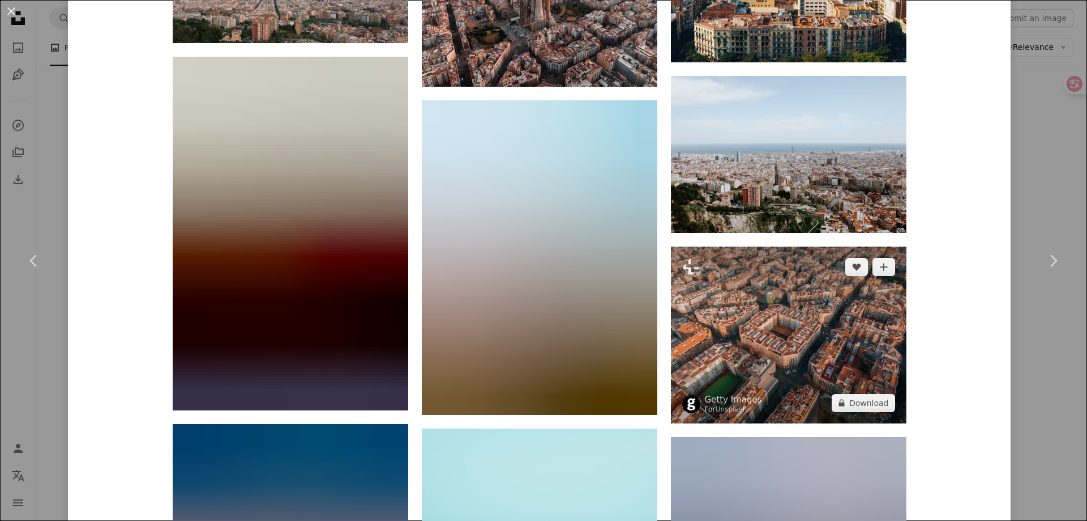
scroll to position [1643, 0]
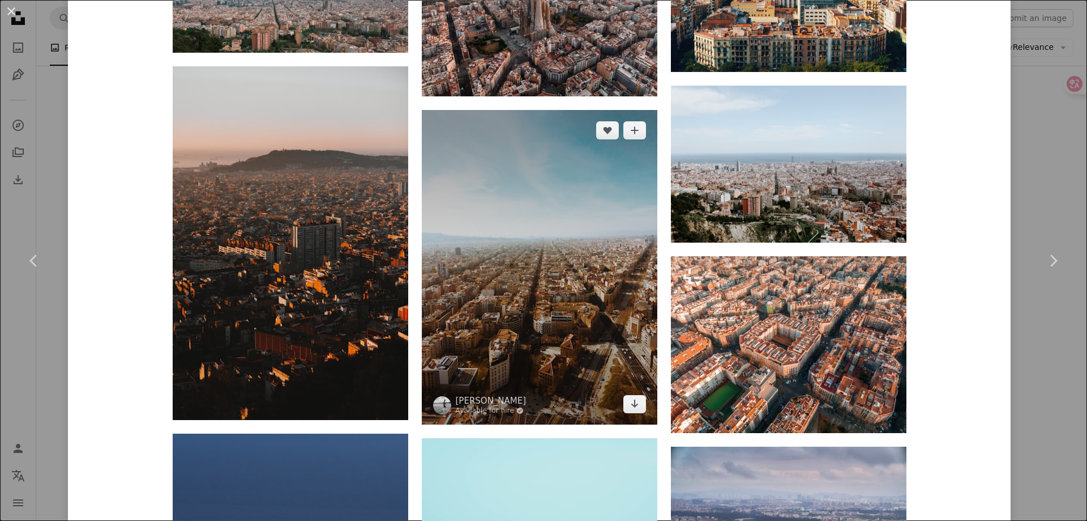
click at [597, 266] on img at bounding box center [540, 267] width 236 height 314
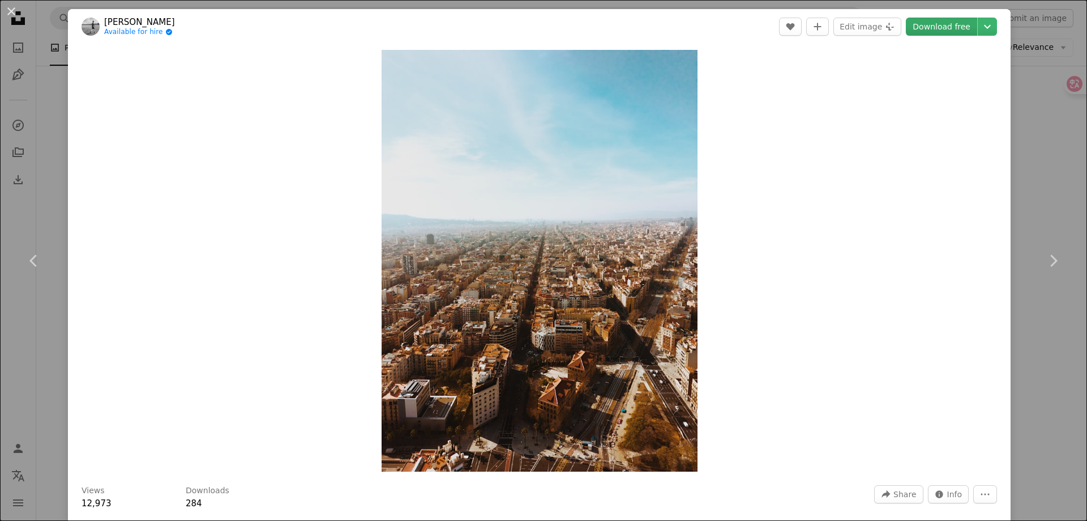
click at [933, 29] on link "Download free" at bounding box center [941, 27] width 71 height 18
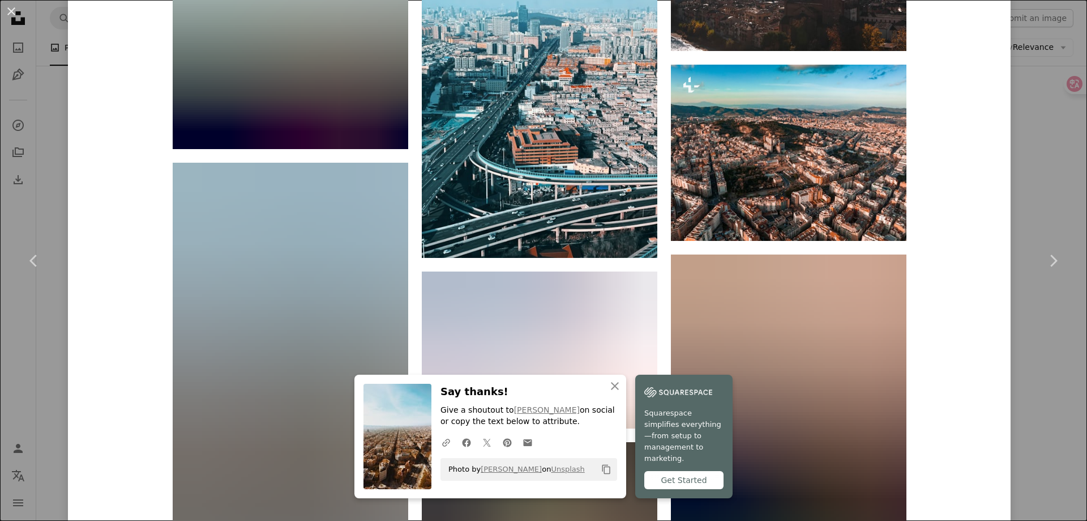
scroll to position [5098, 0]
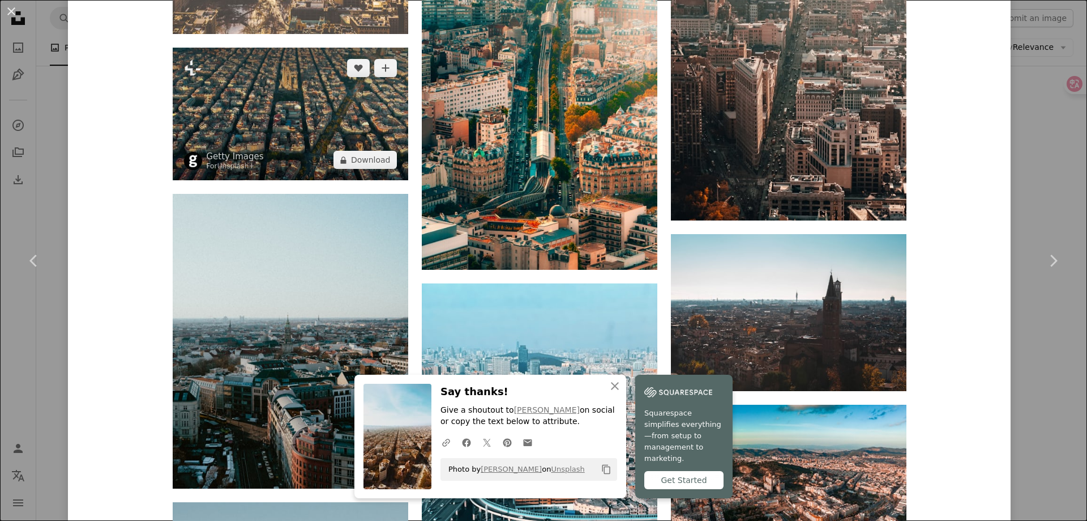
click at [361, 140] on img at bounding box center [291, 114] width 236 height 133
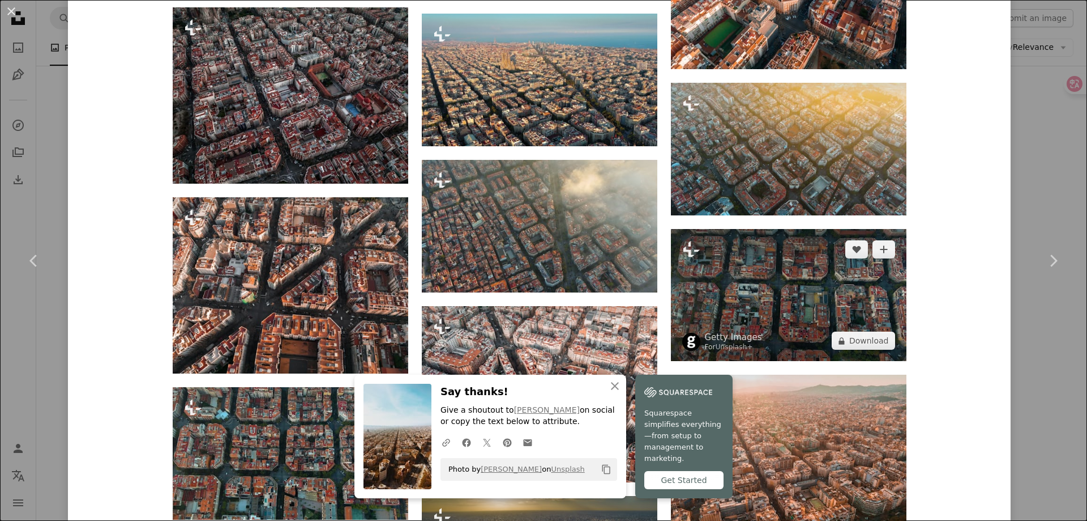
scroll to position [1133, 0]
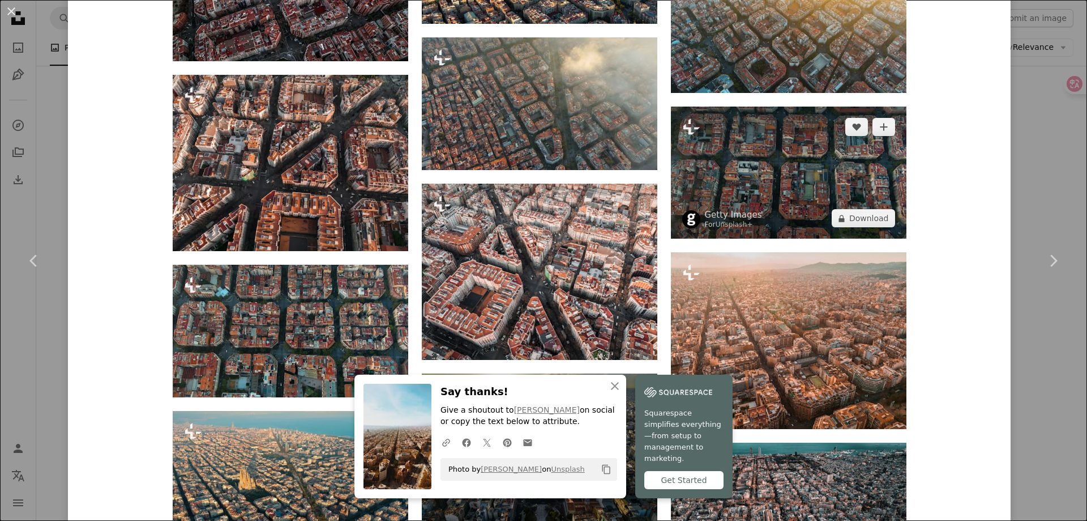
click at [835, 179] on img at bounding box center [789, 172] width 236 height 133
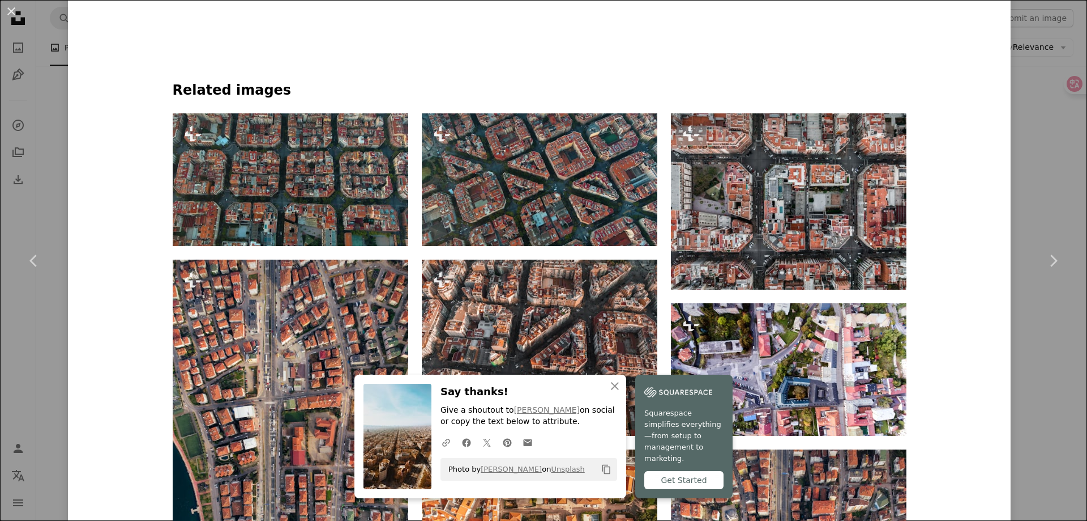
scroll to position [850, 0]
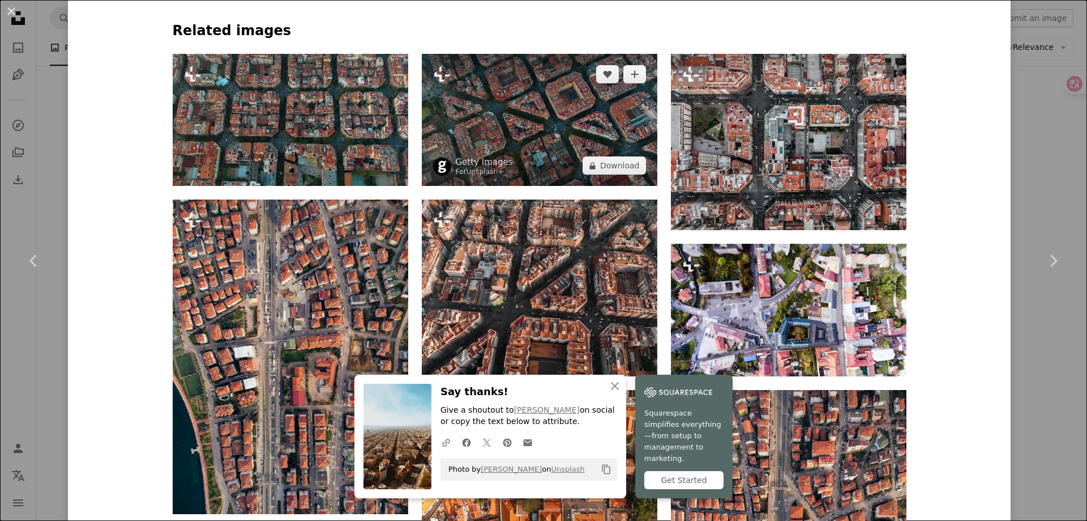
click at [543, 120] on img at bounding box center [540, 120] width 236 height 133
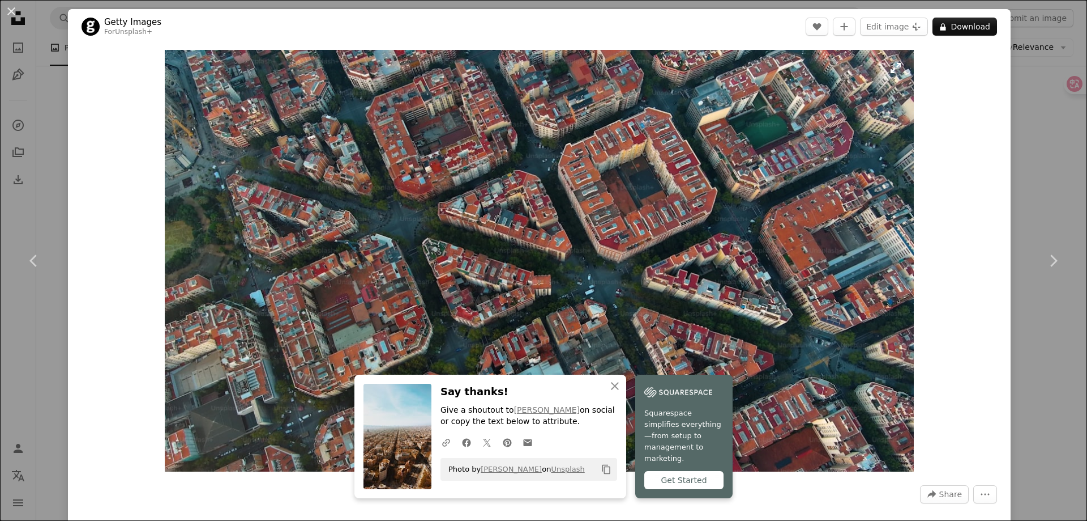
click at [545, 184] on img "Zoom in on this image" at bounding box center [539, 260] width 749 height 421
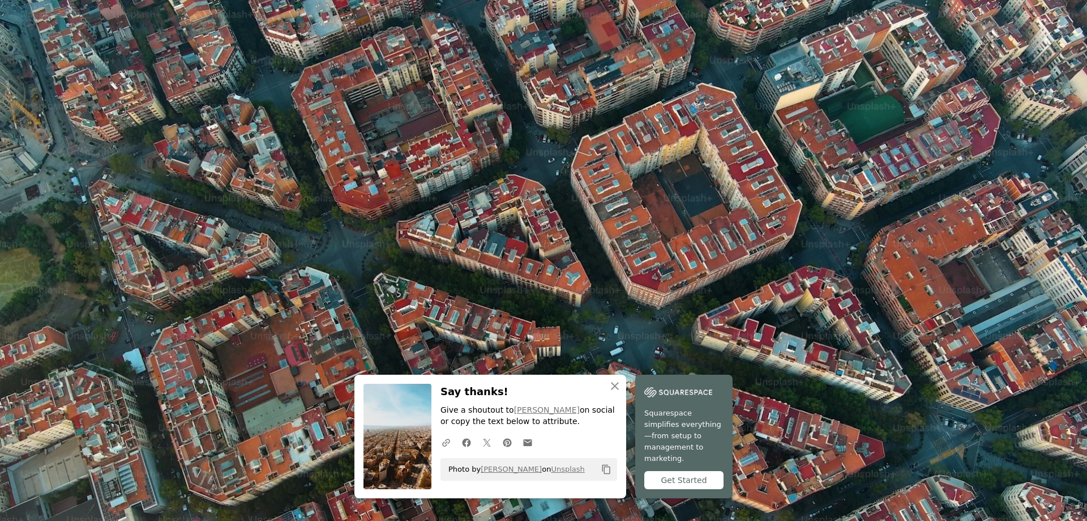
scroll to position [41, 0]
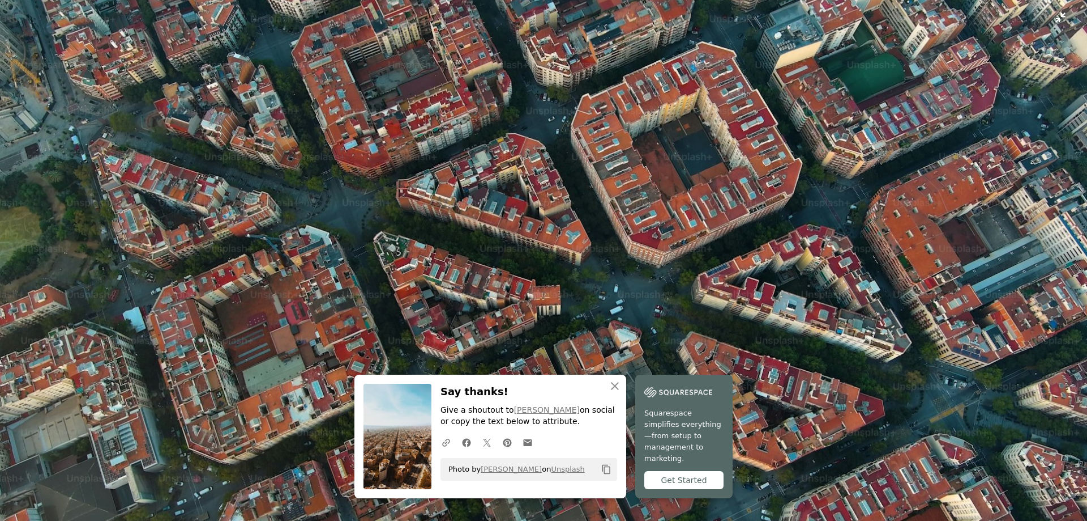
click at [538, 173] on img "Zoom out on this image" at bounding box center [543, 264] width 1089 height 612
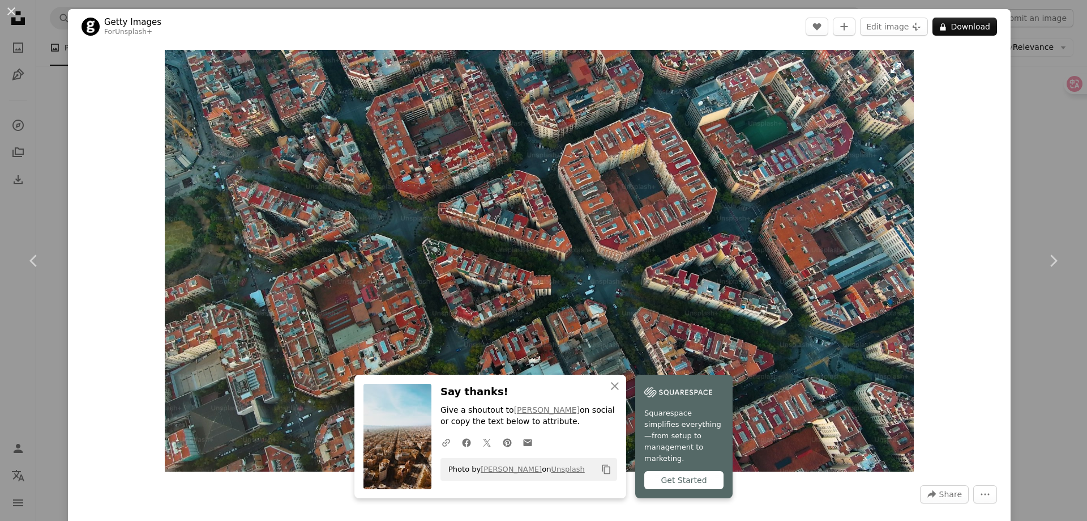
click at [535, 176] on img "Zoom in on this image" at bounding box center [539, 260] width 749 height 421
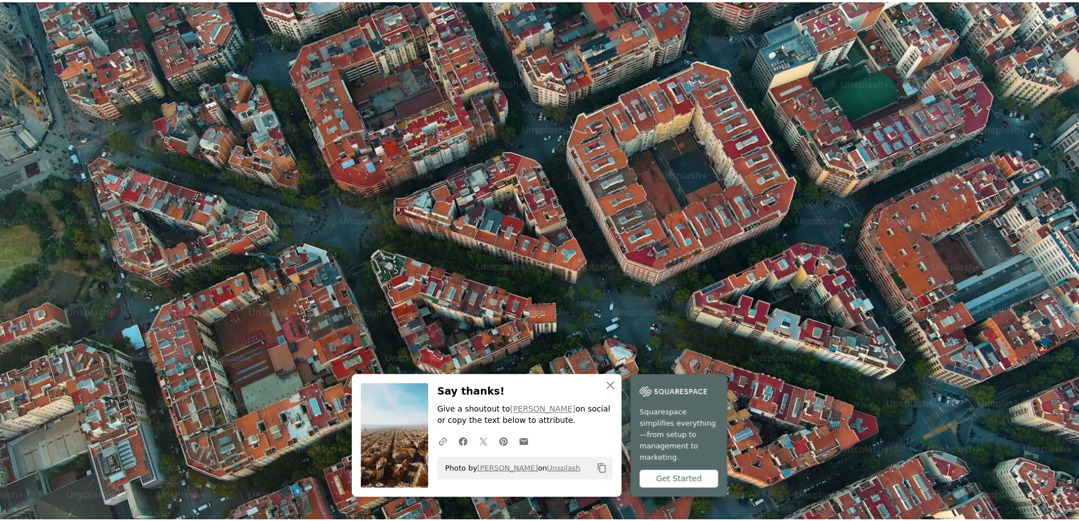
scroll to position [0, 0]
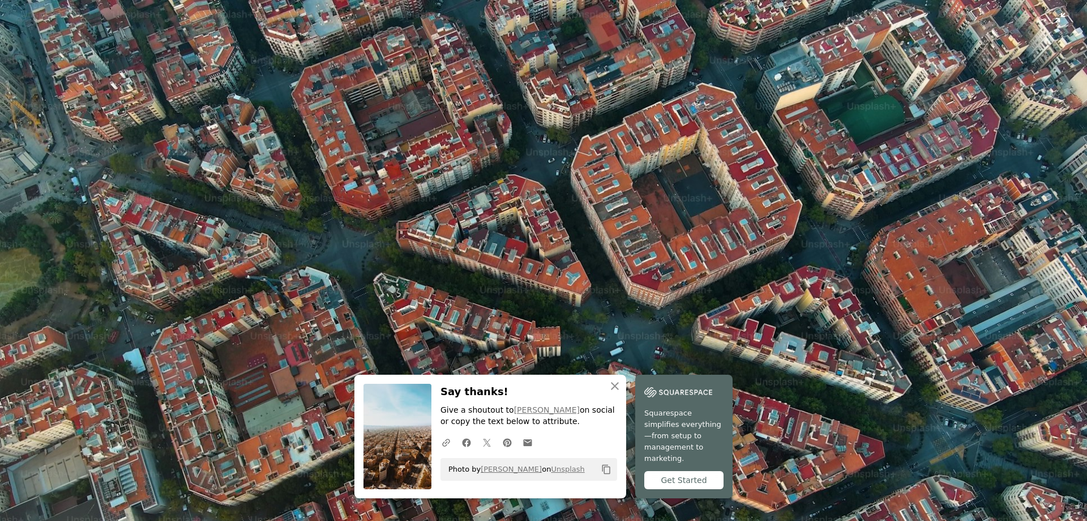
click at [699, 161] on img "Zoom out on this image" at bounding box center [543, 305] width 1089 height 612
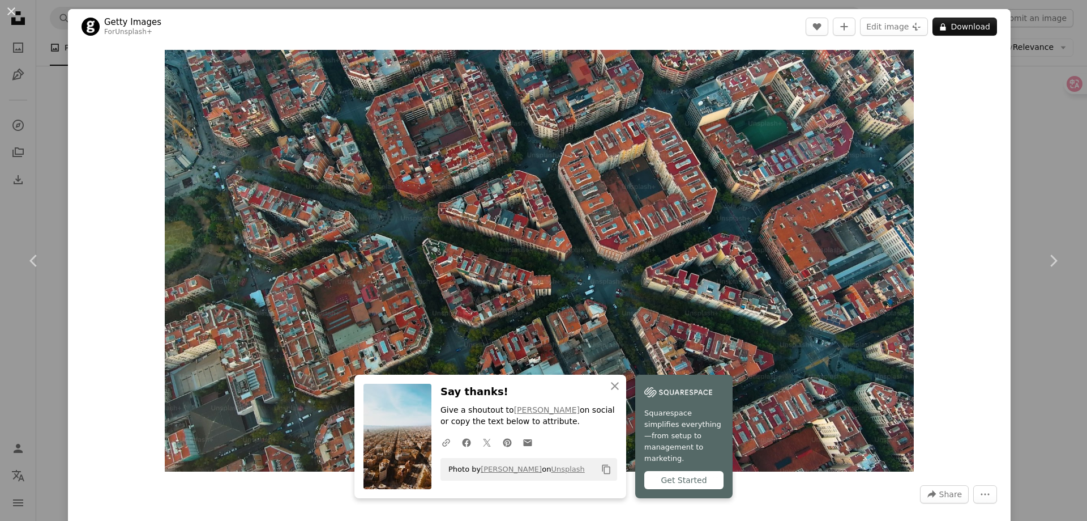
click at [687, 15] on header "Getty Images For Unsplash+ A heart A plus sign Edit image Plus sign for Unsplas…" at bounding box center [539, 26] width 943 height 35
click at [1028, 118] on div "An X shape Chevron left Chevron right Getty Images For Unsplash+ A heart A plus…" at bounding box center [543, 260] width 1087 height 521
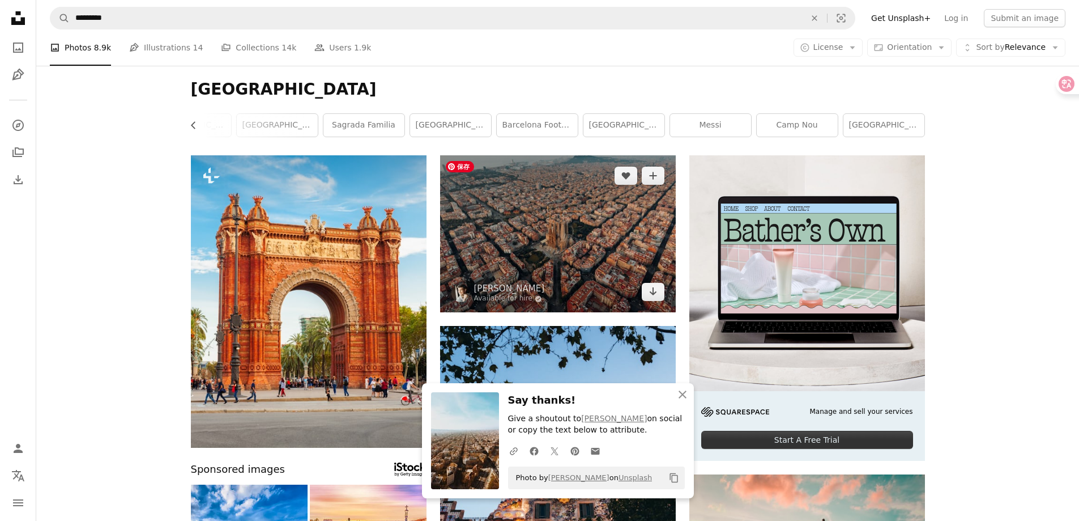
click at [578, 225] on img at bounding box center [558, 233] width 236 height 157
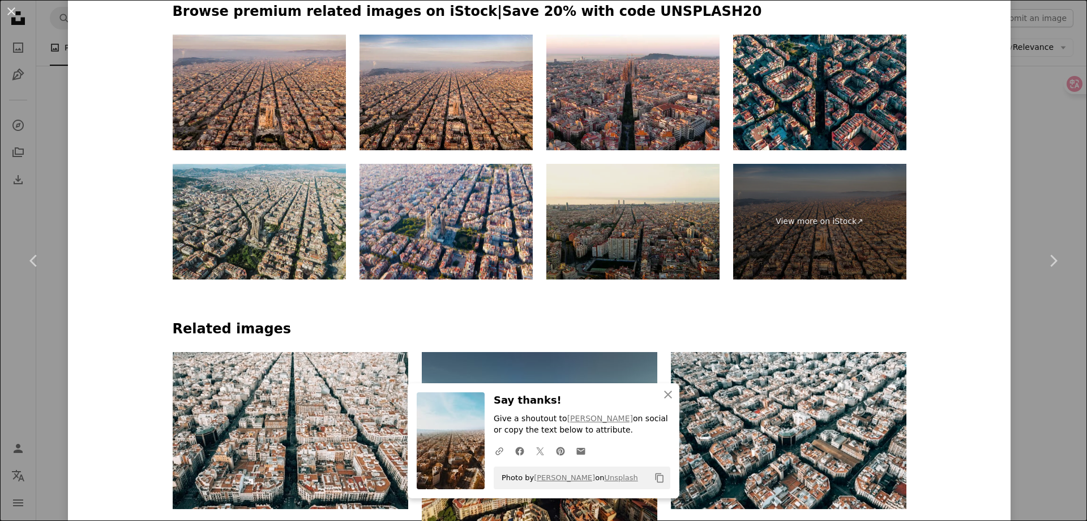
scroll to position [566, 0]
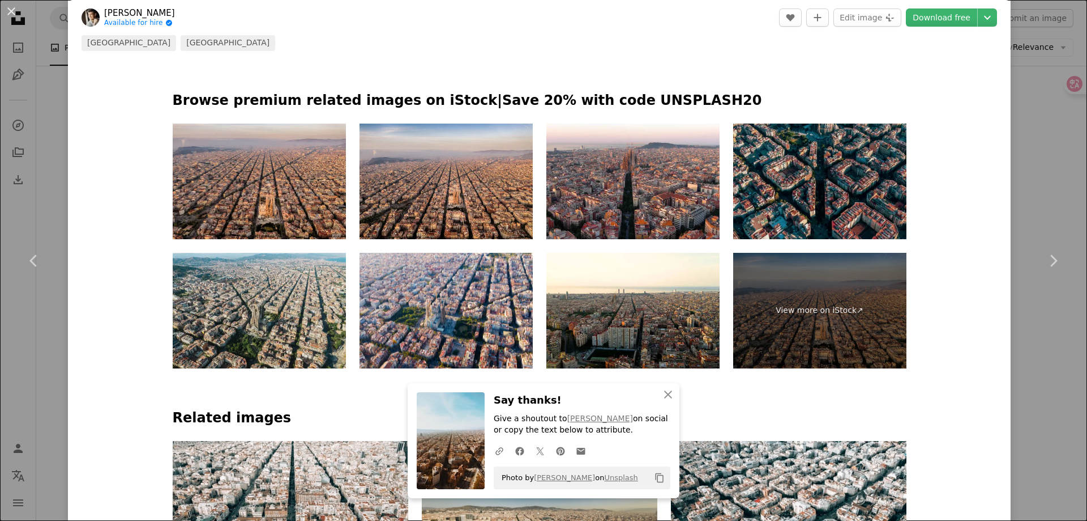
click at [835, 171] on img at bounding box center [819, 181] width 173 height 116
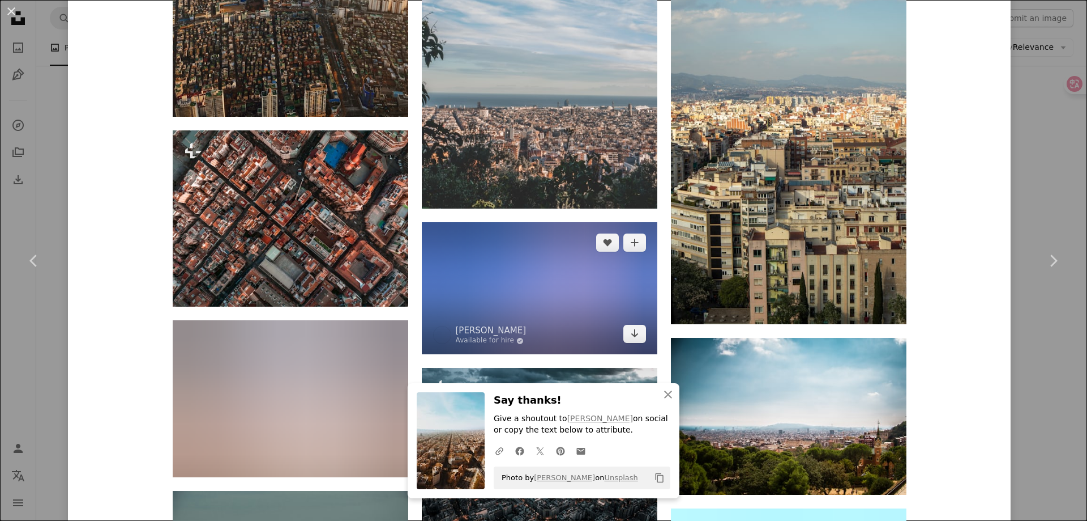
scroll to position [6516, 0]
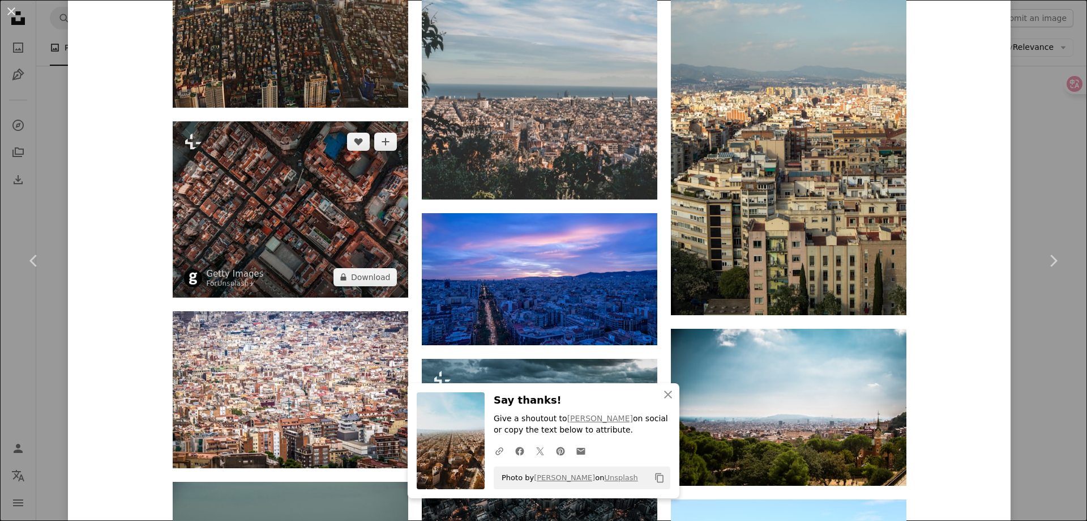
click at [301, 216] on img at bounding box center [291, 209] width 236 height 176
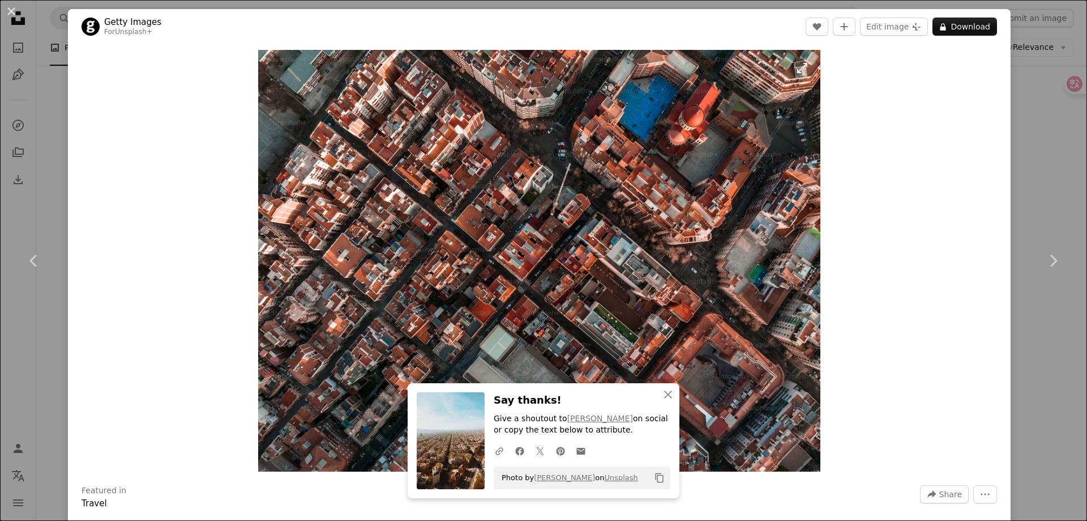
click at [505, 232] on img "Zoom in on this image" at bounding box center [539, 260] width 563 height 421
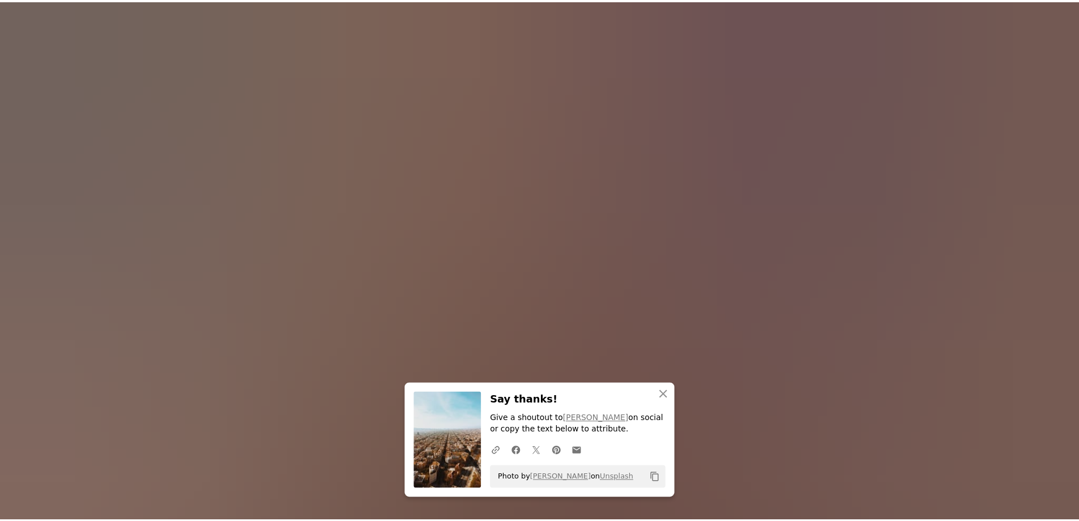
scroll to position [141, 0]
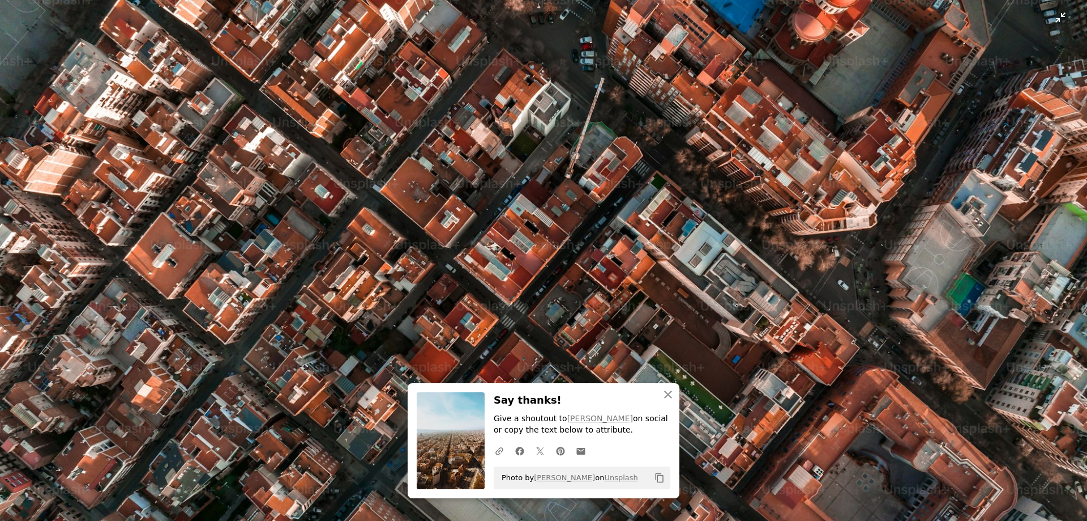
click at [505, 232] on img "Zoom out on this image" at bounding box center [543, 265] width 1089 height 815
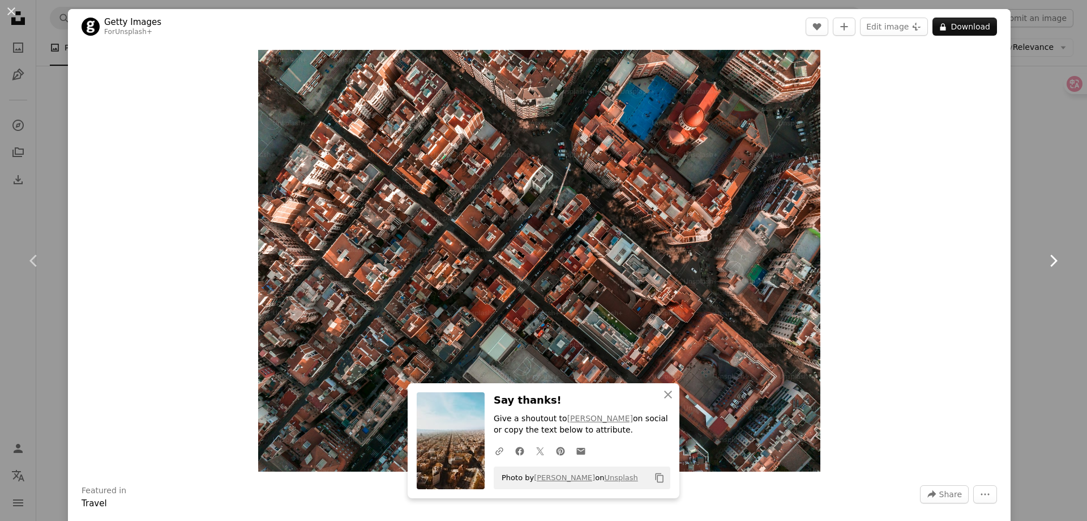
click at [1044, 254] on icon "Chevron right" at bounding box center [1053, 260] width 18 height 18
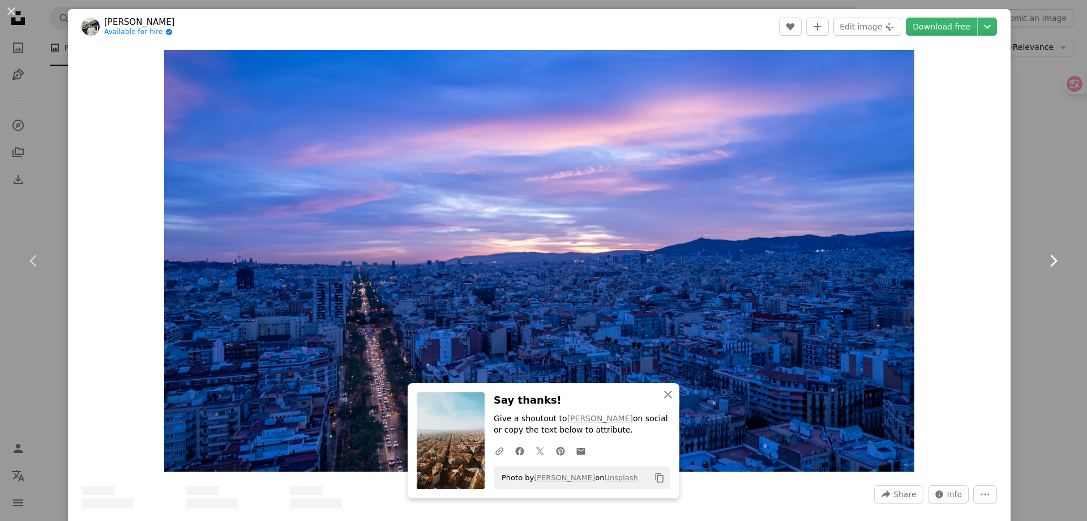
click at [1044, 254] on icon "Chevron right" at bounding box center [1053, 260] width 18 height 18
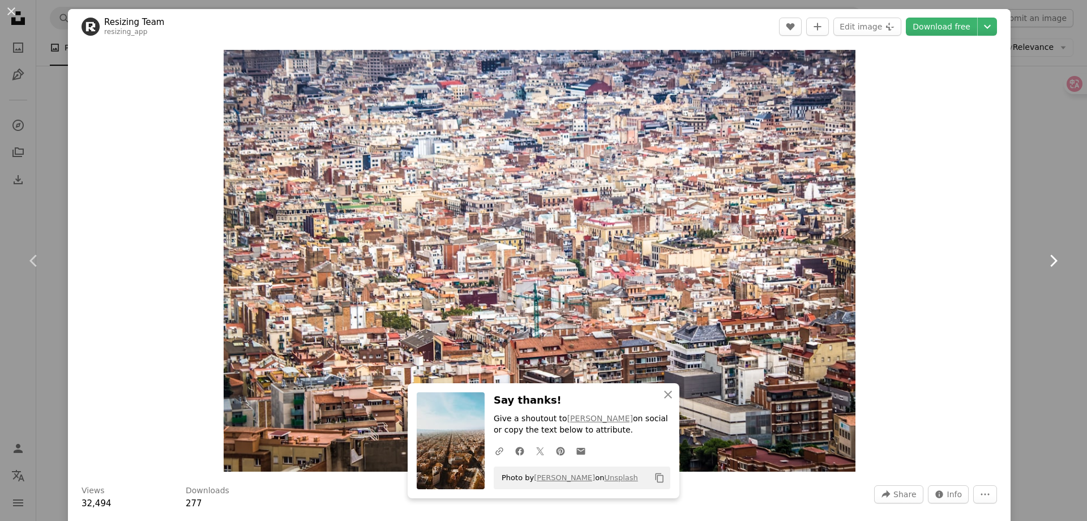
click at [1044, 254] on icon "Chevron right" at bounding box center [1053, 260] width 18 height 18
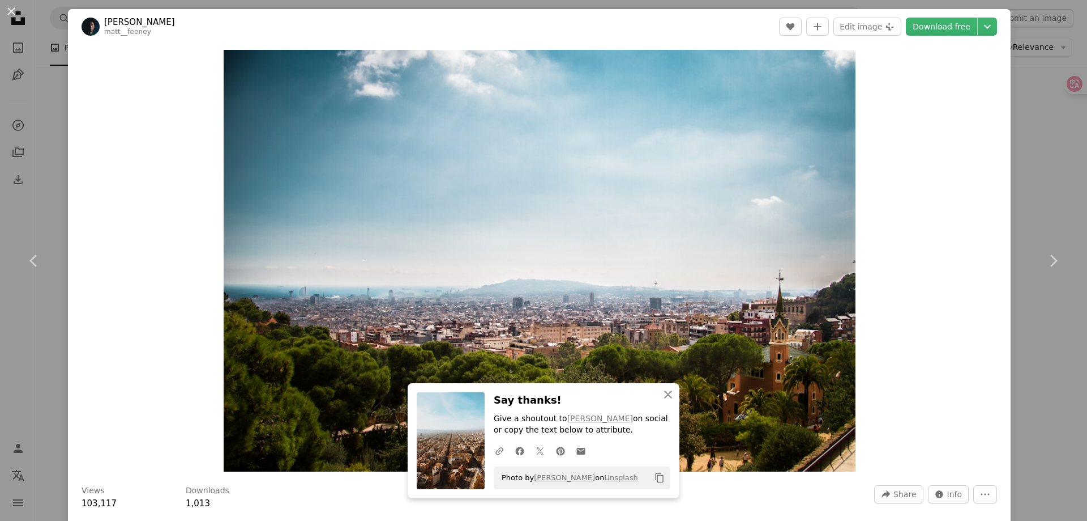
click at [1025, 140] on div "An X shape Chevron left Chevron right [PERSON_NAME] matt__feeney A heart A plus…" at bounding box center [543, 260] width 1087 height 521
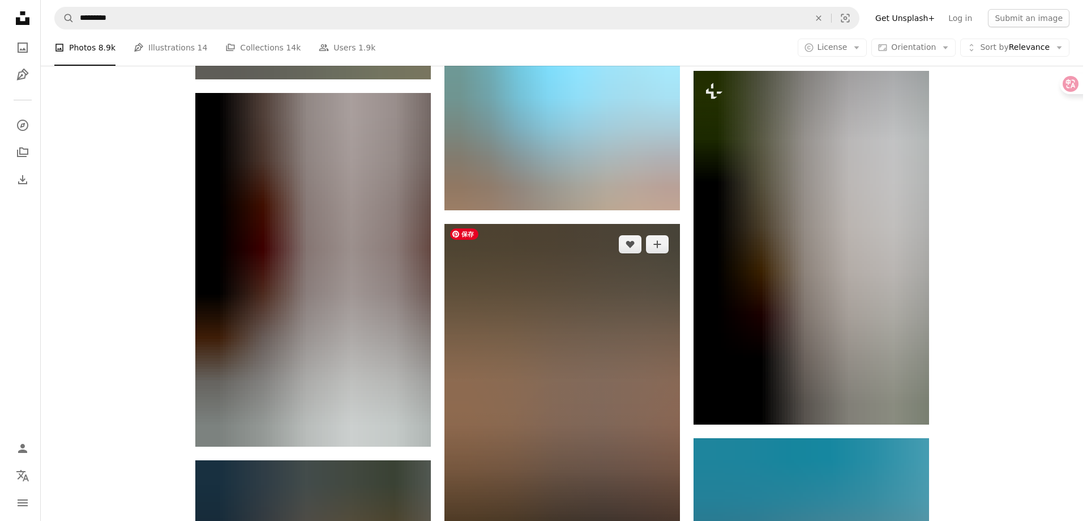
scroll to position [5381, 0]
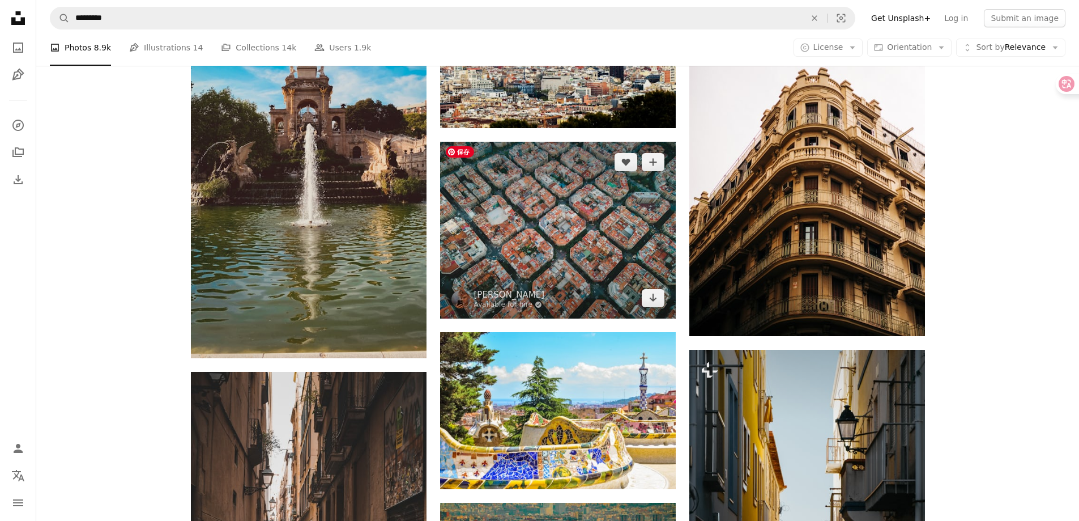
click at [555, 197] on img at bounding box center [558, 230] width 236 height 177
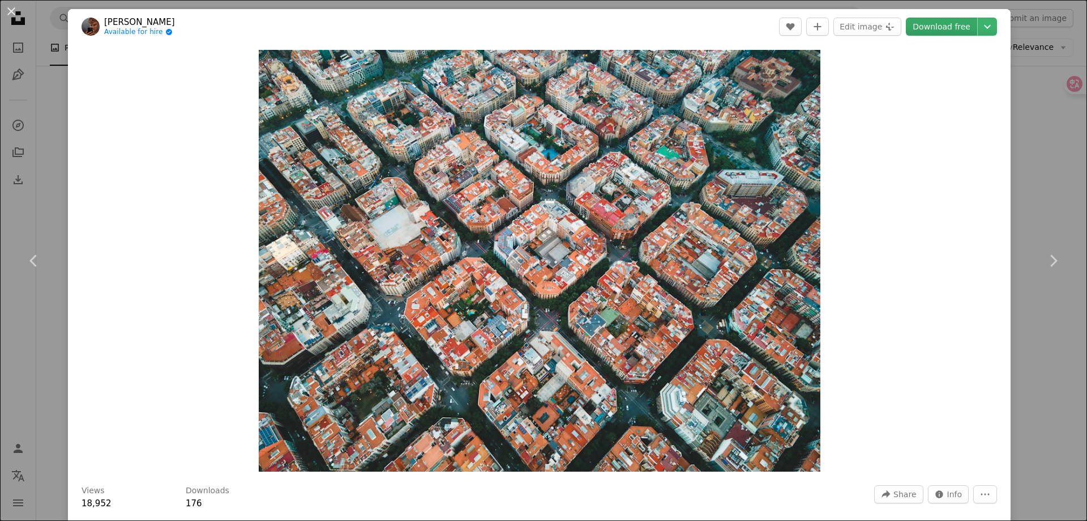
click at [938, 25] on link "Download free" at bounding box center [941, 27] width 71 height 18
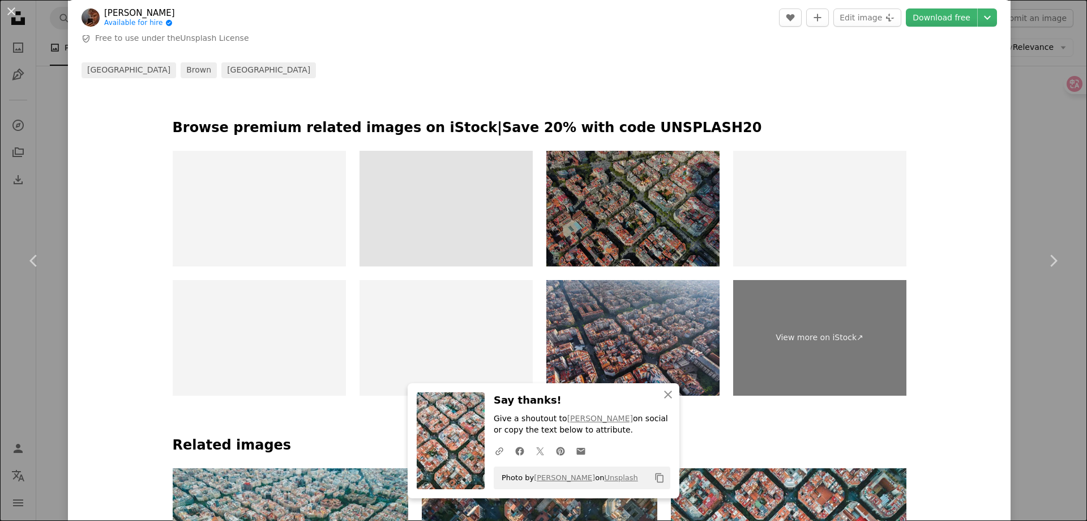
scroll to position [623, 0]
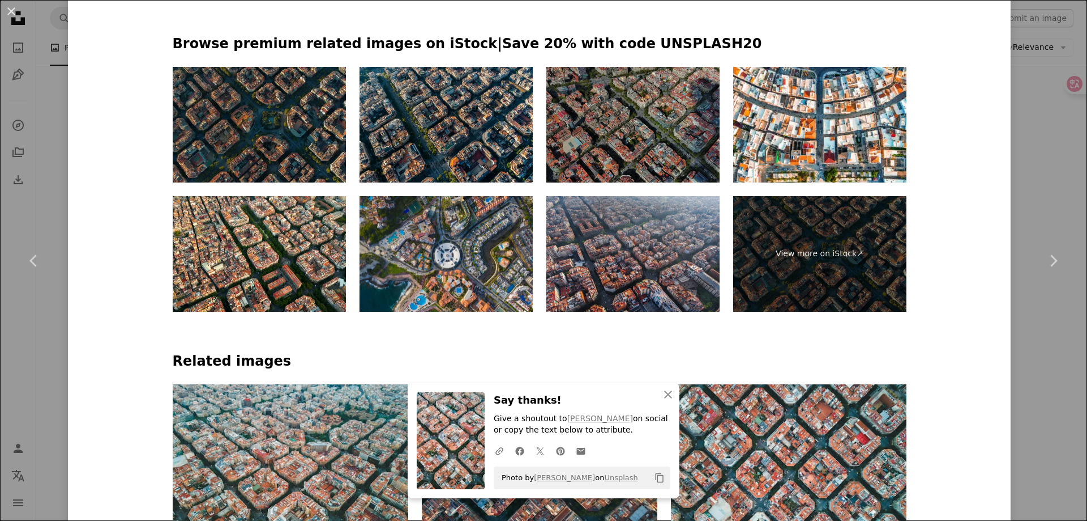
click at [251, 147] on img at bounding box center [259, 125] width 173 height 116
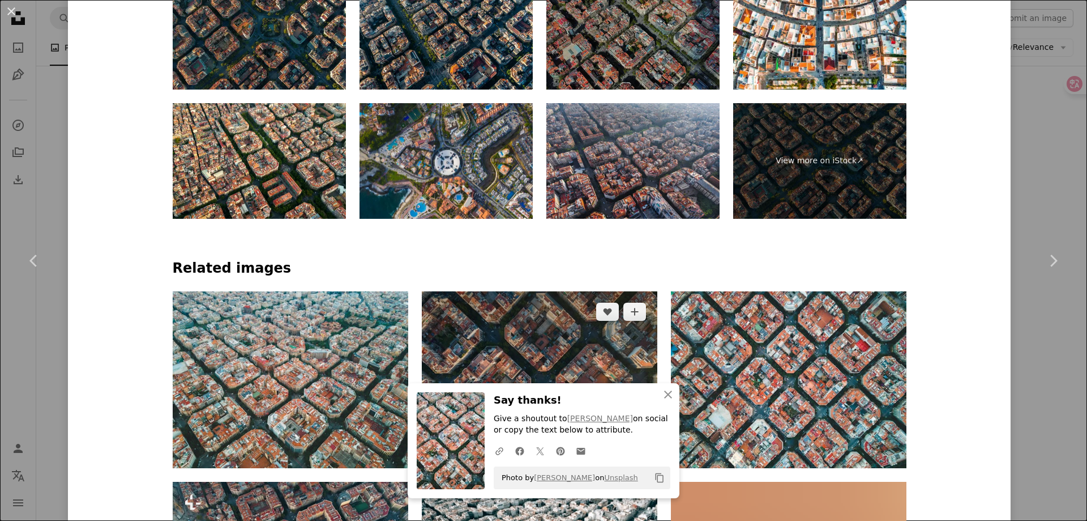
scroll to position [850, 0]
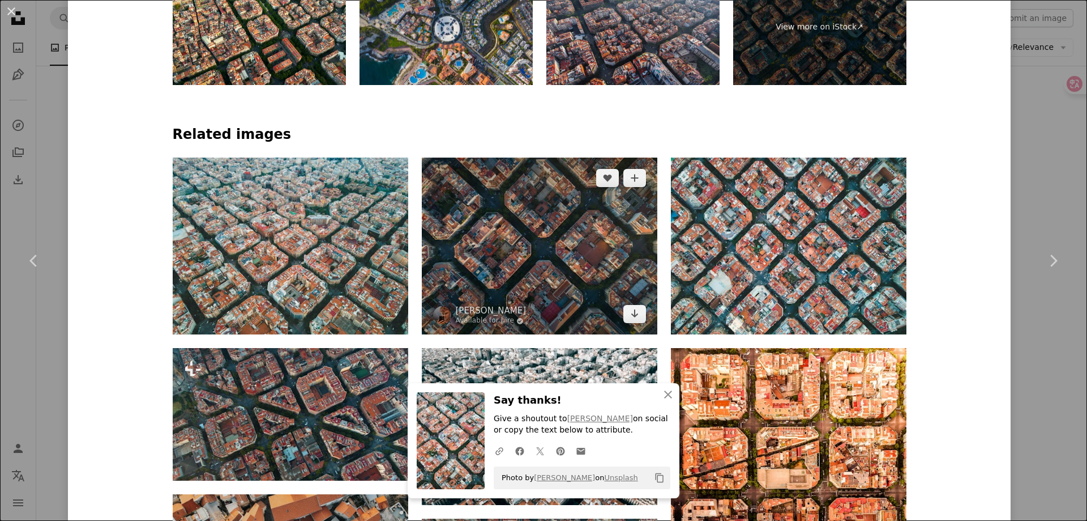
click at [537, 236] on img at bounding box center [540, 245] width 236 height 177
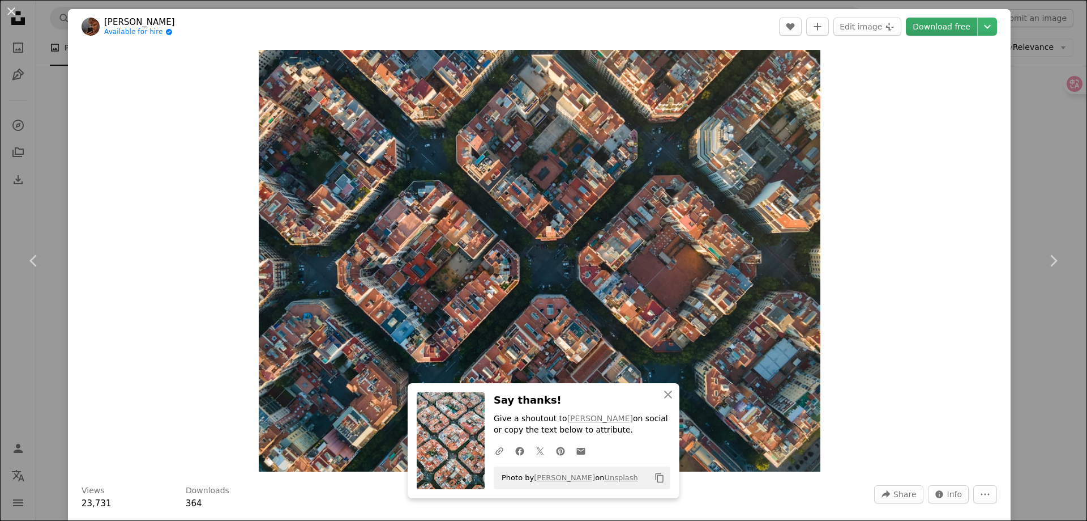
click at [934, 34] on link "Download free" at bounding box center [941, 27] width 71 height 18
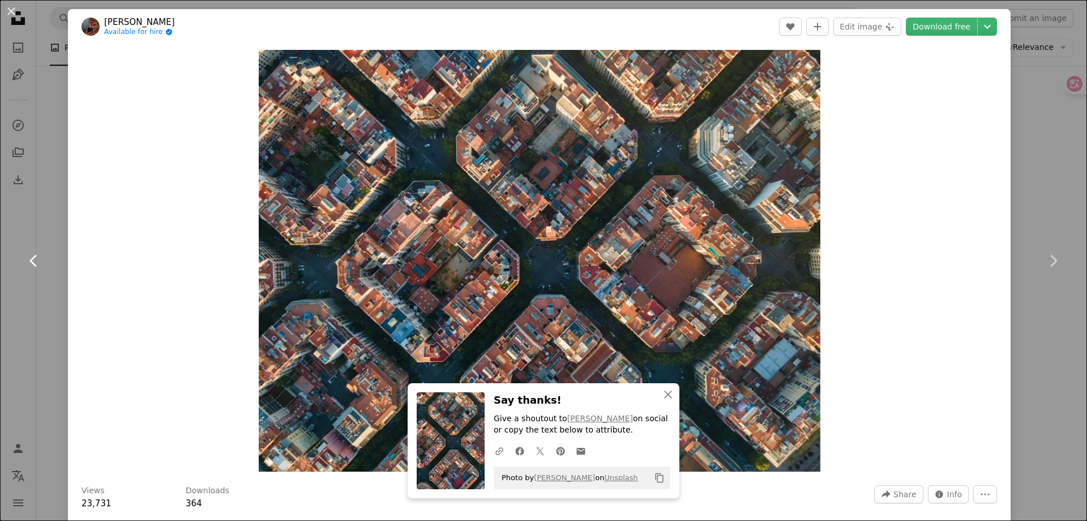
click at [38, 258] on icon "Chevron left" at bounding box center [34, 260] width 18 height 18
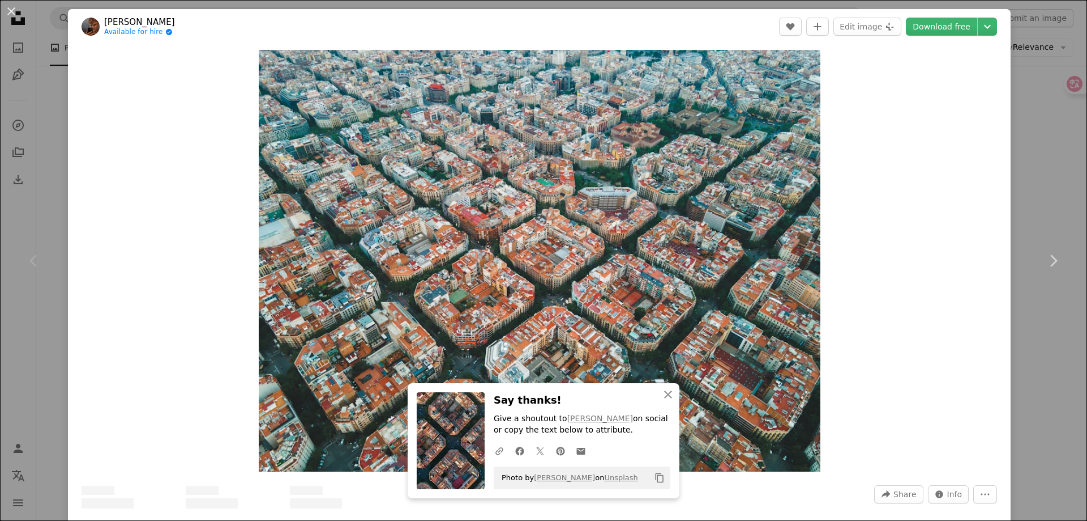
click at [38, 258] on icon "Chevron left" at bounding box center [34, 260] width 18 height 18
click at [40, 258] on icon "Chevron left" at bounding box center [34, 260] width 18 height 18
click at [1044, 259] on icon "Chevron right" at bounding box center [1053, 260] width 18 height 18
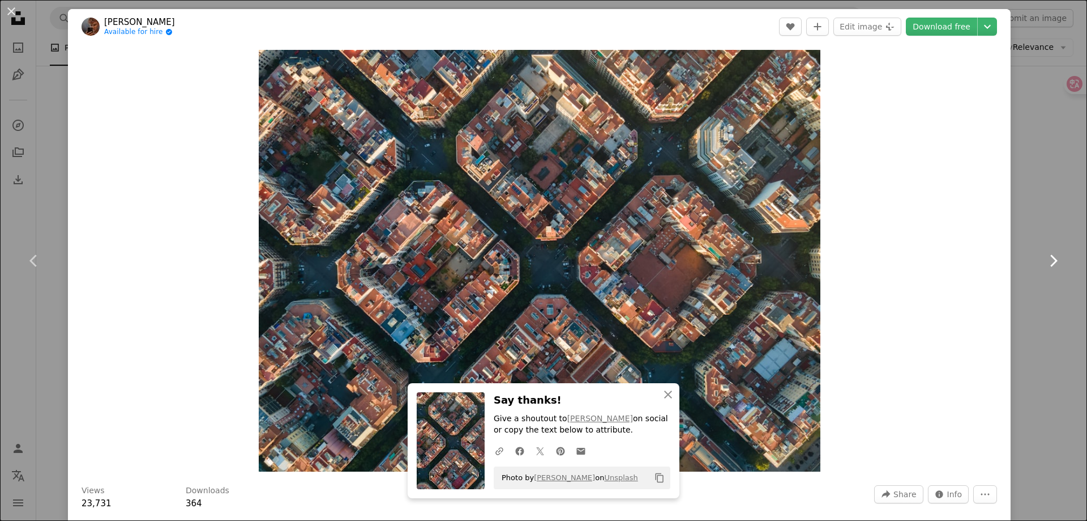
click at [1044, 259] on icon "Chevron right" at bounding box center [1053, 260] width 18 height 18
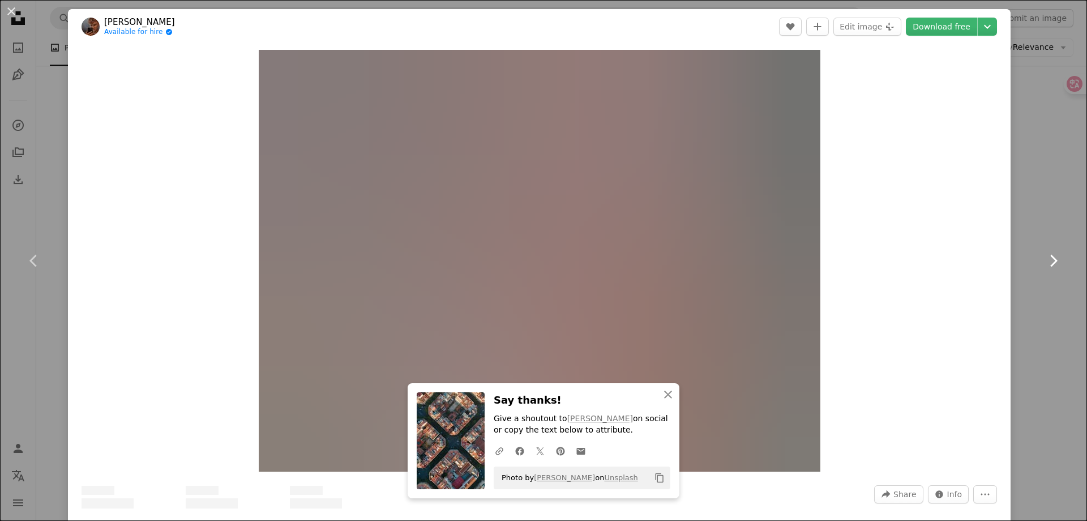
click at [1044, 259] on icon "Chevron right" at bounding box center [1053, 260] width 18 height 18
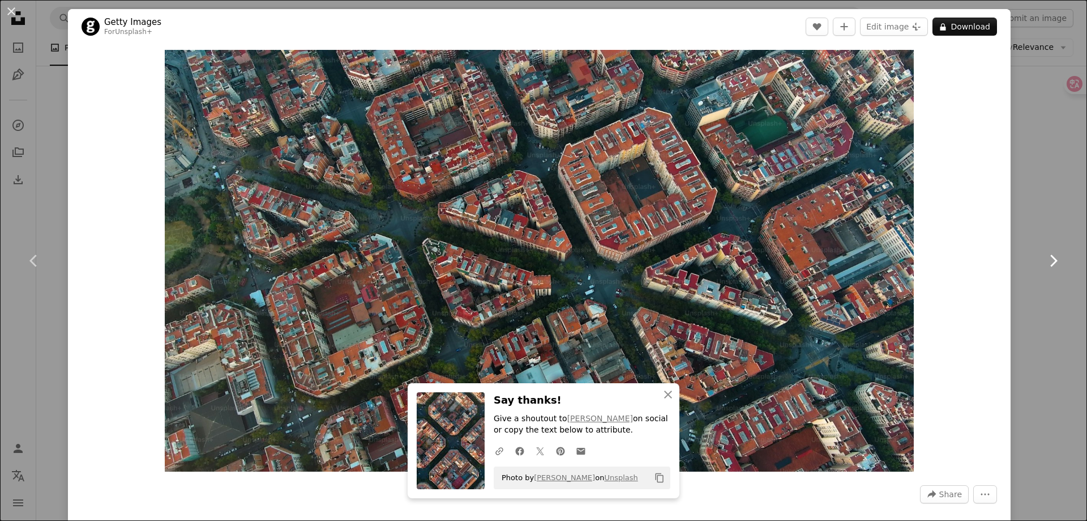
click at [1044, 259] on icon "Chevron right" at bounding box center [1053, 260] width 18 height 18
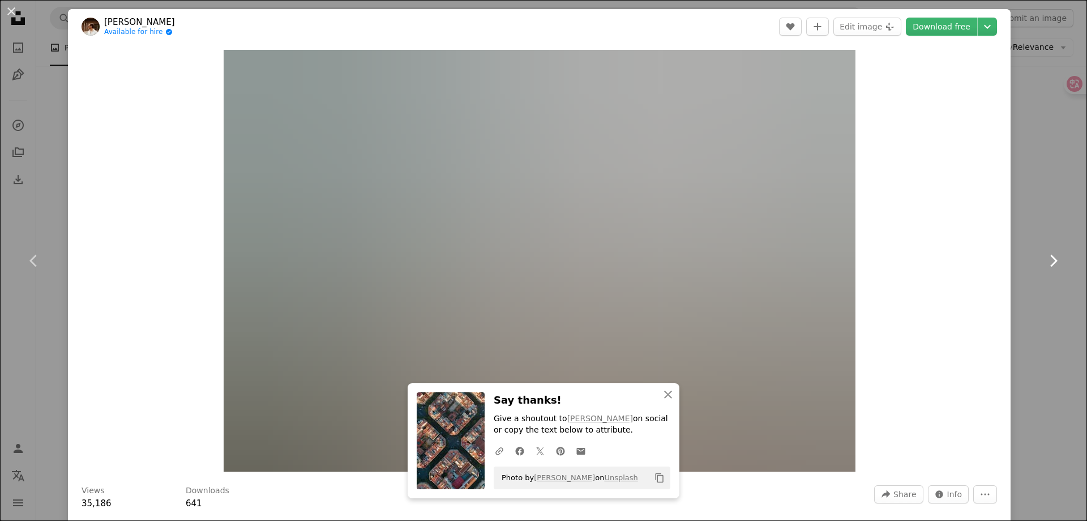
click at [1044, 258] on icon "Chevron right" at bounding box center [1053, 260] width 18 height 18
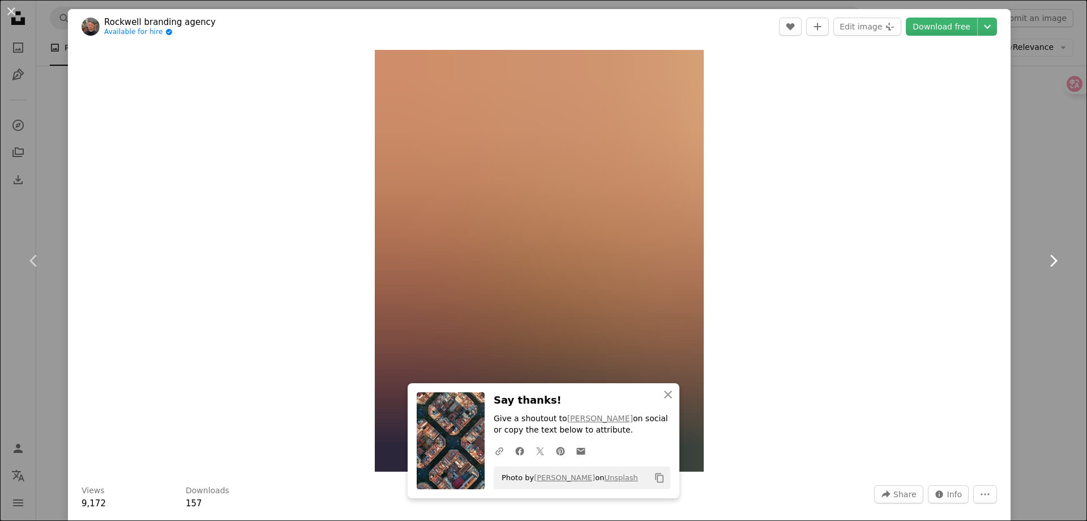
click at [1044, 258] on icon "Chevron right" at bounding box center [1053, 260] width 18 height 18
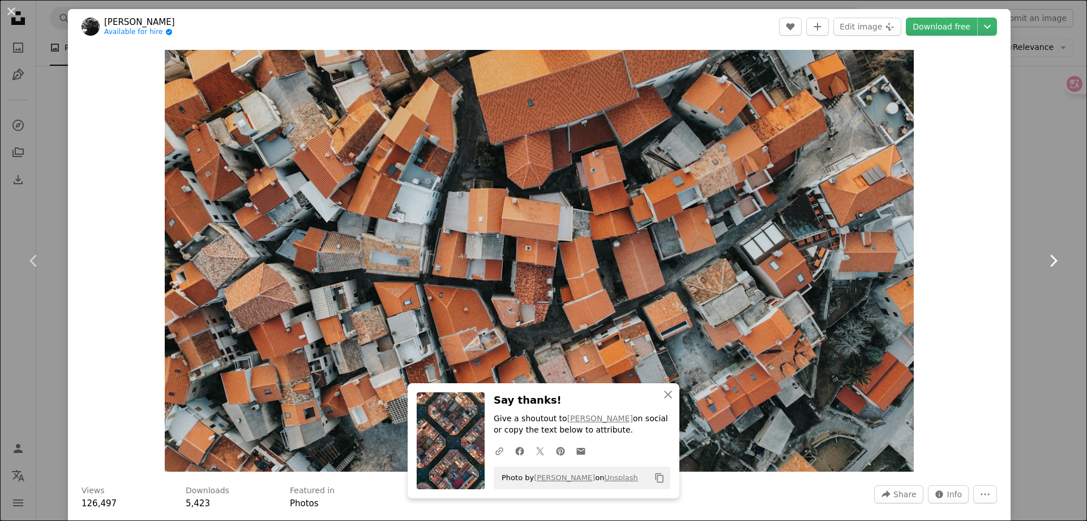
click at [1044, 258] on icon "Chevron right" at bounding box center [1053, 260] width 18 height 18
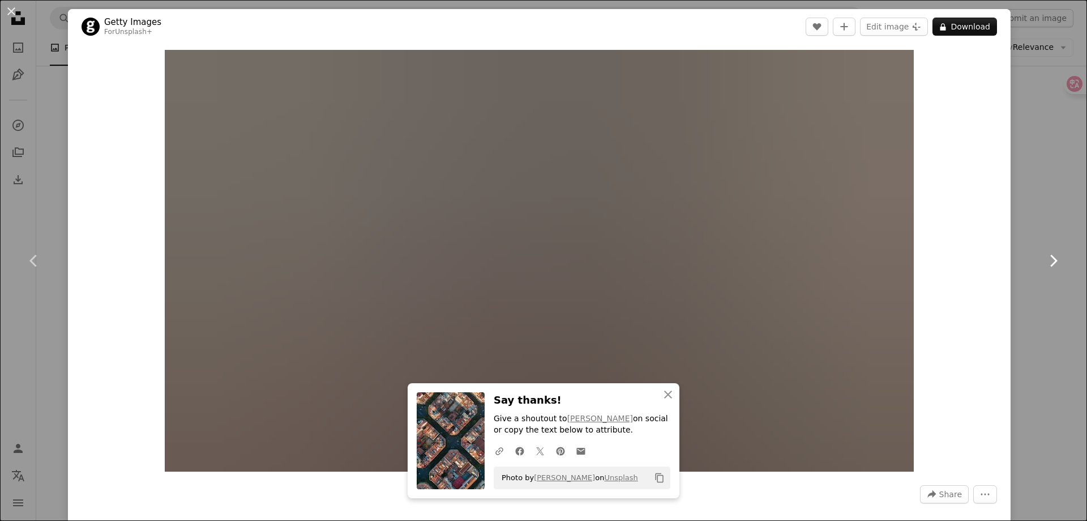
click at [1044, 258] on icon "Chevron right" at bounding box center [1053, 260] width 18 height 18
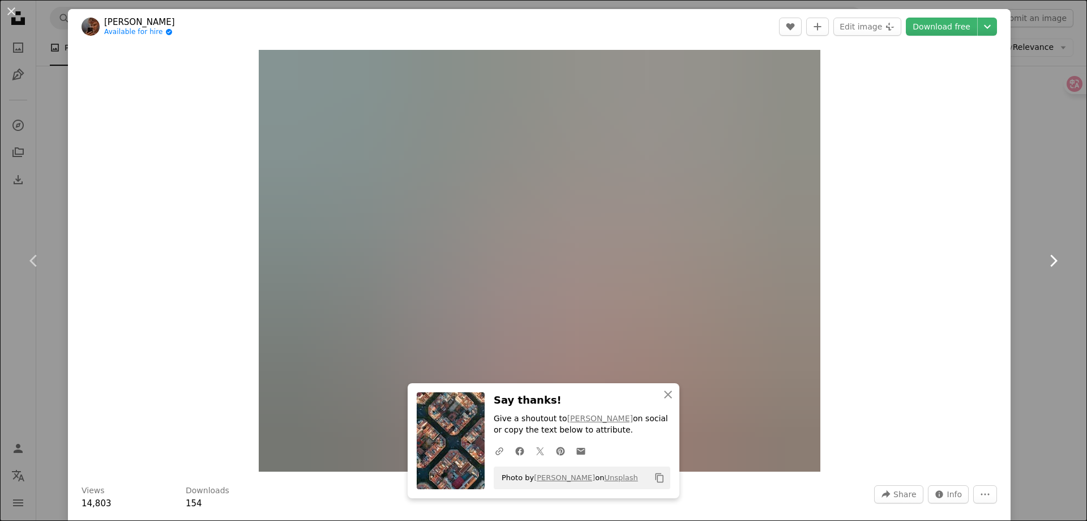
click at [1044, 258] on icon "Chevron right" at bounding box center [1053, 260] width 18 height 18
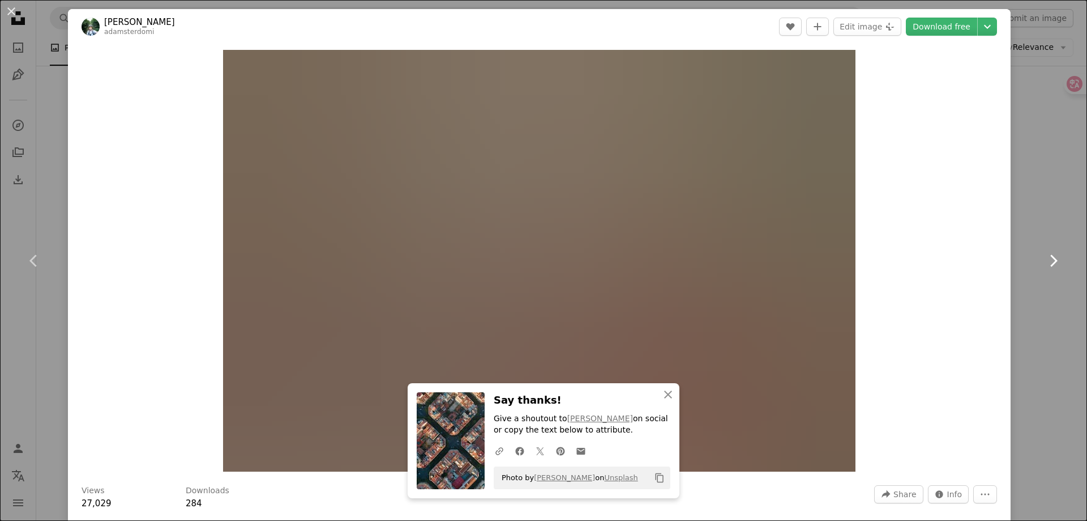
click at [1044, 258] on icon "Chevron right" at bounding box center [1053, 260] width 18 height 18
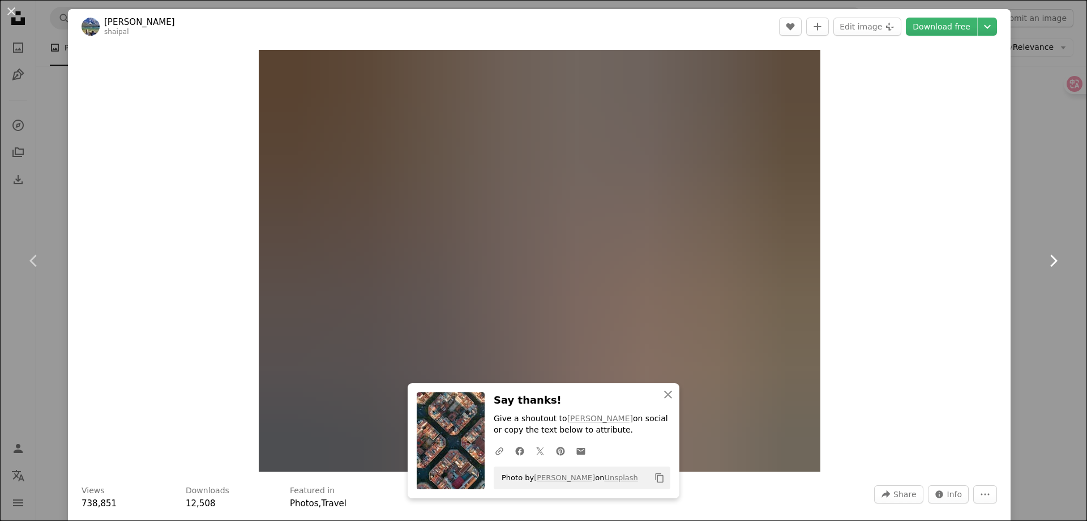
click at [1044, 258] on icon "Chevron right" at bounding box center [1053, 260] width 18 height 18
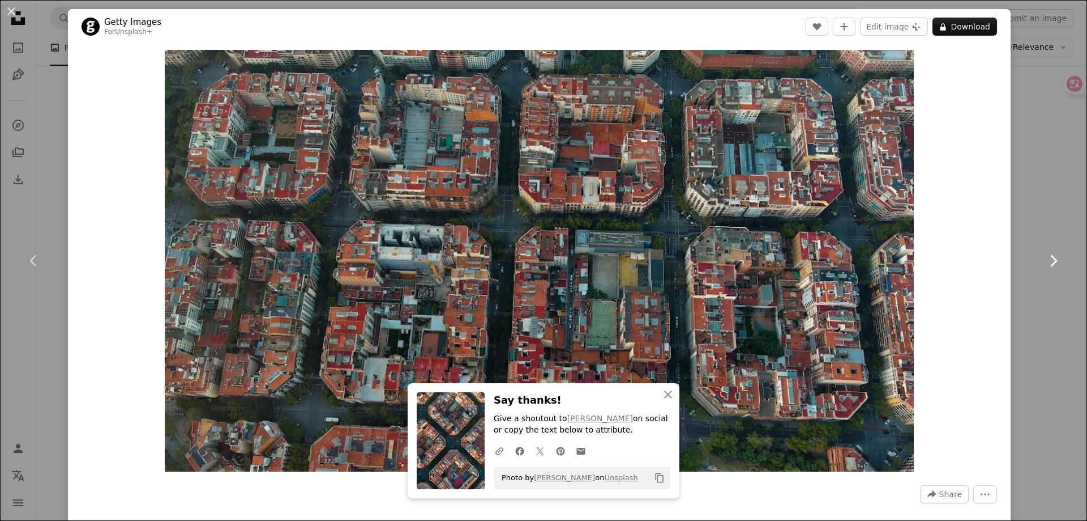
click at [1044, 258] on icon "Chevron right" at bounding box center [1053, 260] width 18 height 18
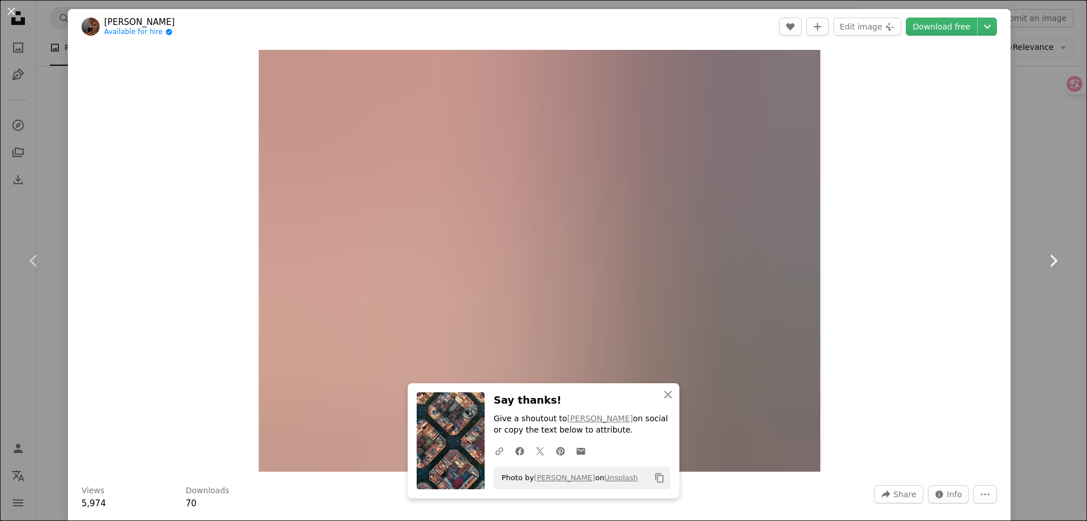
click at [1045, 258] on icon "Chevron right" at bounding box center [1053, 260] width 18 height 18
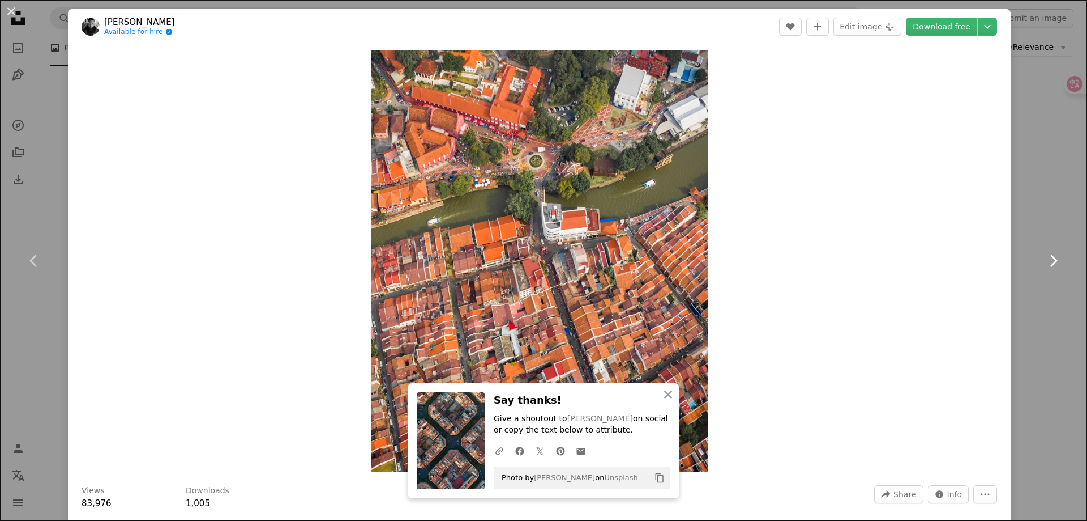
click at [1045, 258] on icon "Chevron right" at bounding box center [1053, 260] width 18 height 18
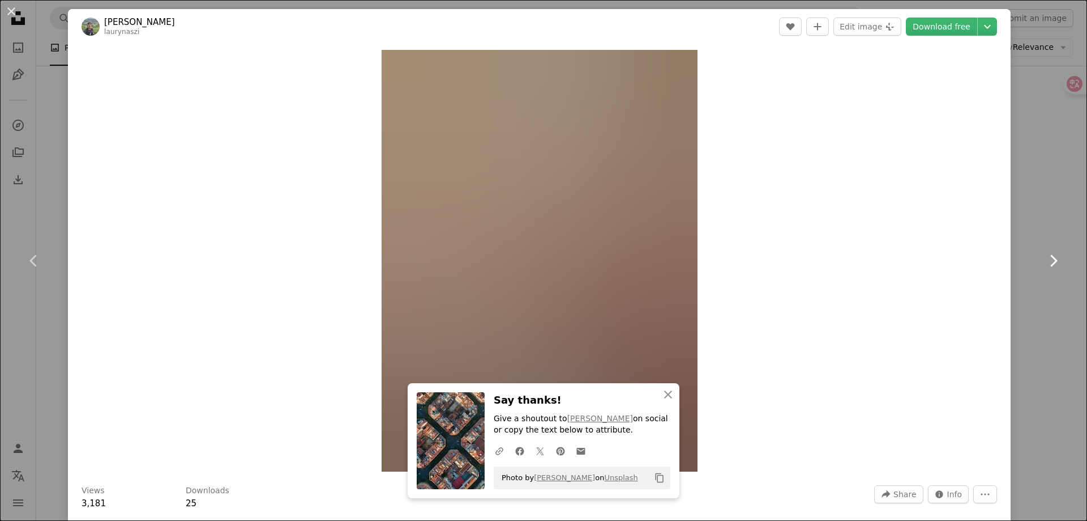
click at [1045, 258] on icon "Chevron right" at bounding box center [1053, 260] width 18 height 18
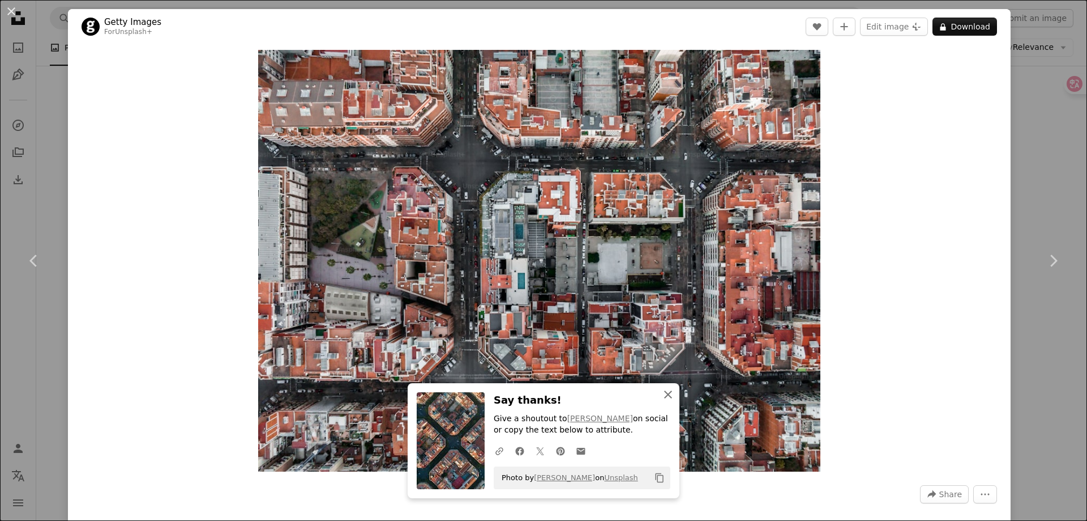
click at [664, 397] on icon "An X shape" at bounding box center [669, 394] width 14 height 14
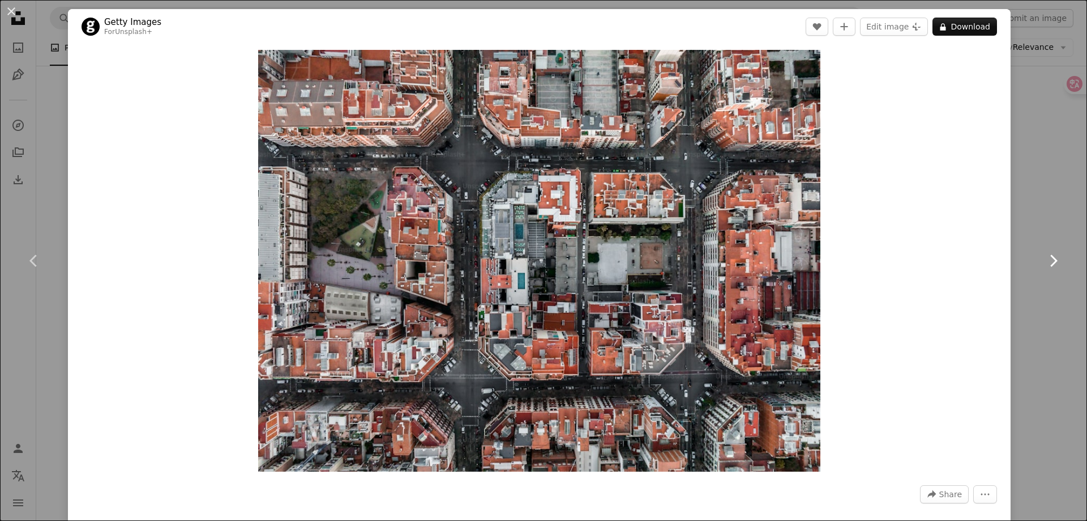
click at [1051, 265] on icon at bounding box center [1054, 260] width 7 height 12
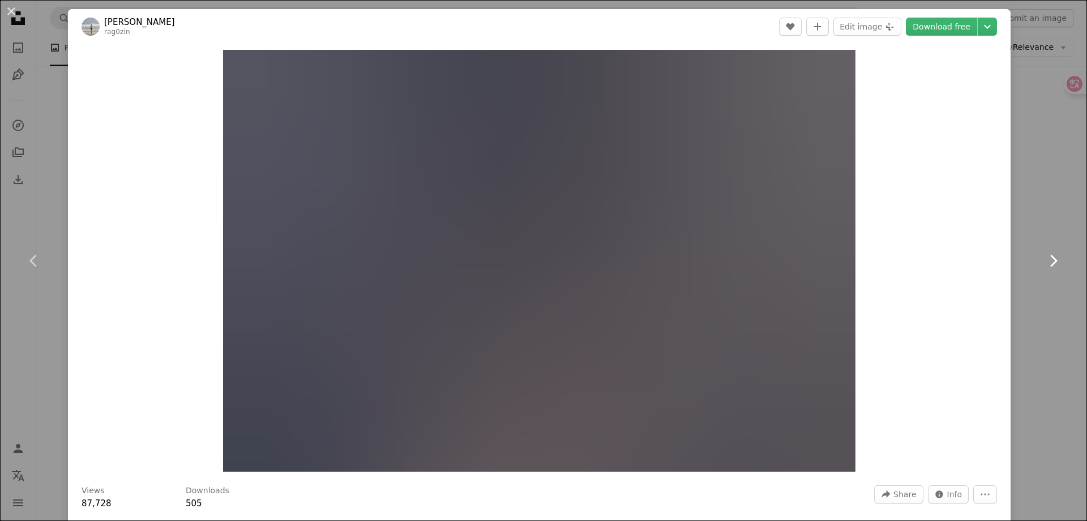
click at [1051, 265] on icon at bounding box center [1054, 260] width 7 height 12
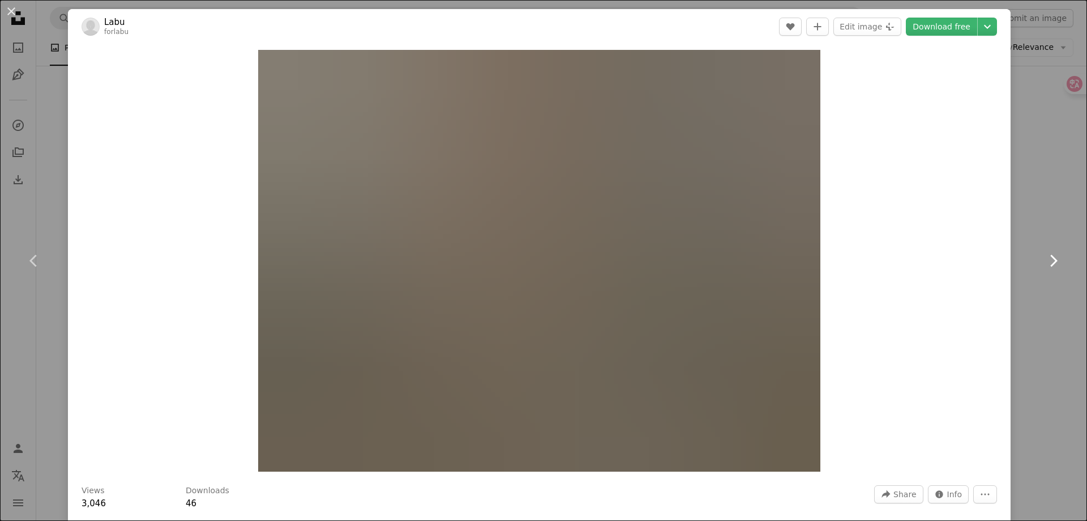
click at [1051, 265] on icon at bounding box center [1054, 260] width 7 height 12
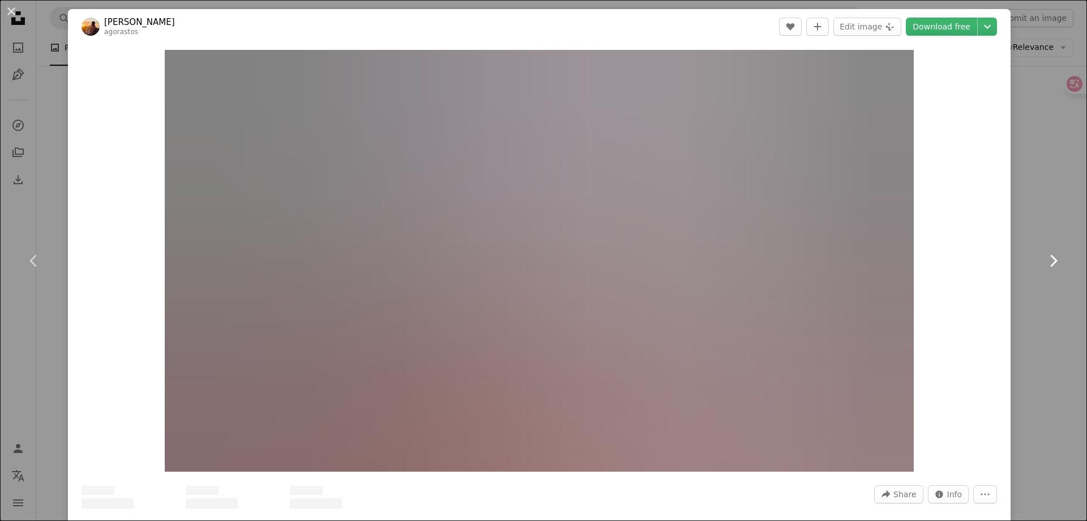
click at [1051, 265] on icon at bounding box center [1054, 260] width 7 height 12
